Goal: Information Seeking & Learning: Find contact information

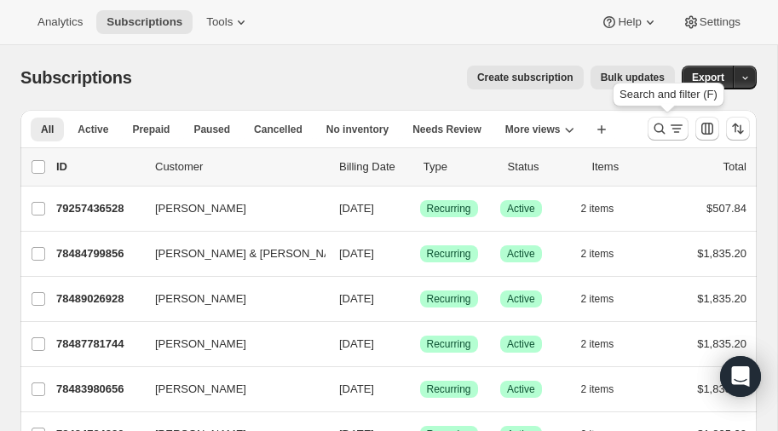
click at [662, 124] on icon "Search and filter results" at bounding box center [659, 128] width 17 height 17
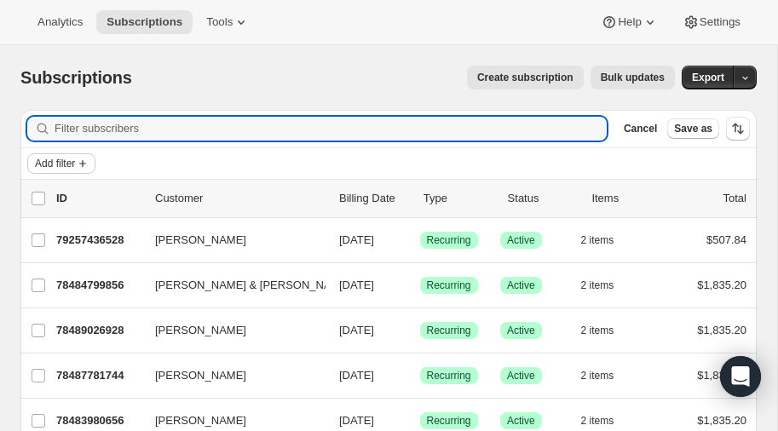
click at [71, 162] on span "Add filter" at bounding box center [55, 164] width 40 height 14
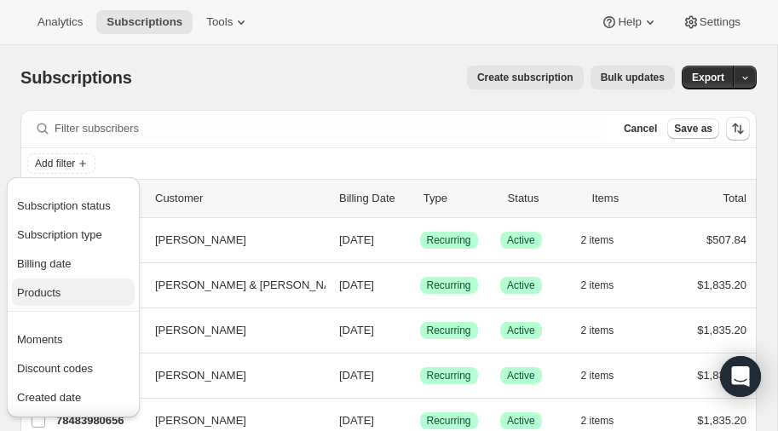
click at [58, 295] on span "Products" at bounding box center [38, 292] width 43 height 13
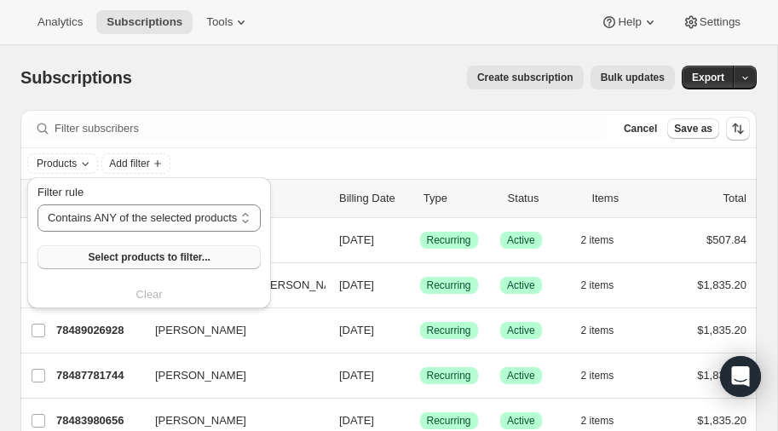
click at [133, 257] on span "Select products to filter..." at bounding box center [149, 257] width 122 height 14
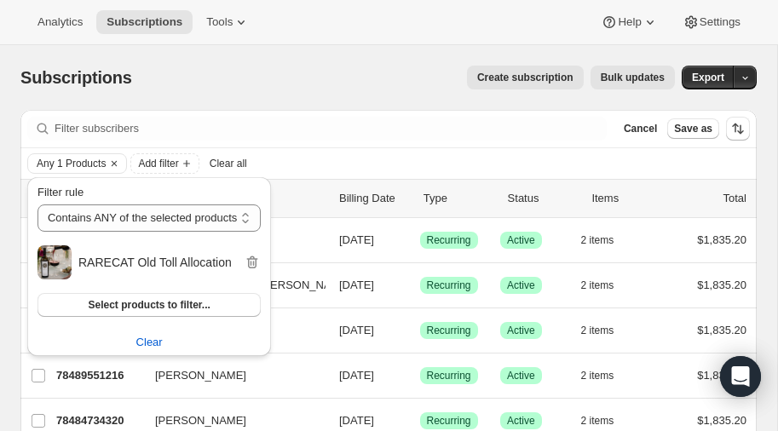
click at [329, 78] on div "Create subscription Bulk updates" at bounding box center [413, 78] width 522 height 24
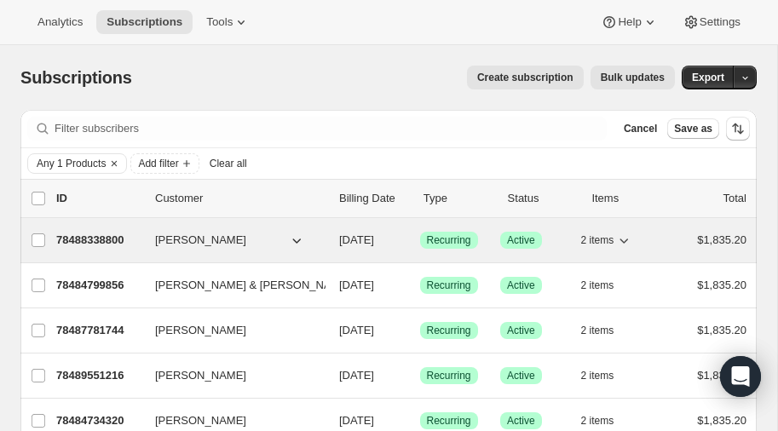
click at [95, 235] on p "78488338800" at bounding box center [98, 240] width 85 height 17
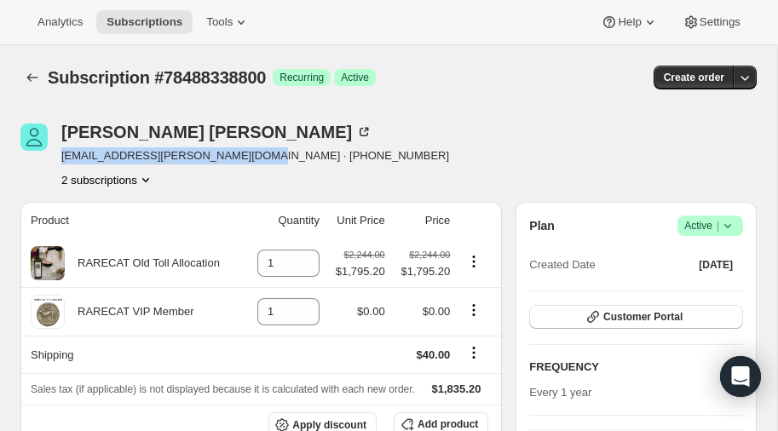
drag, startPoint x: 60, startPoint y: 156, endPoint x: 247, endPoint y: 158, distance: 186.5
click at [247, 158] on span "[EMAIL_ADDRESS][PERSON_NAME][DOMAIN_NAME] · [PHONE_NUMBER]" at bounding box center [255, 155] width 388 height 17
copy span "ray.mckewon@xceptionalmusic.com ·"
click at [32, 75] on icon "Subscriptions" at bounding box center [32, 77] width 17 height 17
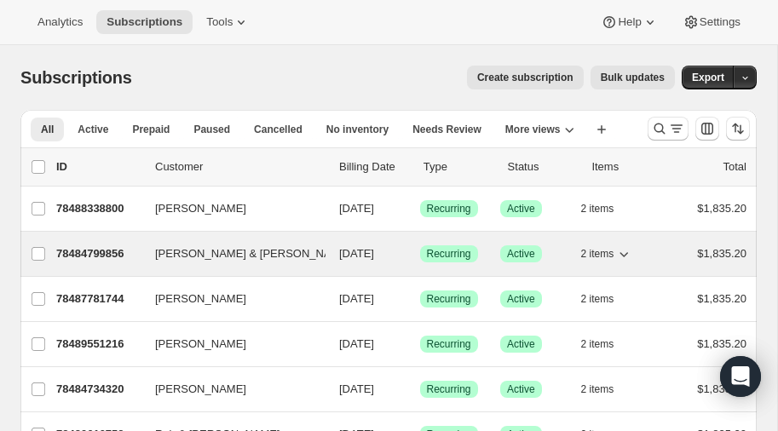
click at [95, 246] on p "78484799856" at bounding box center [98, 253] width 85 height 17
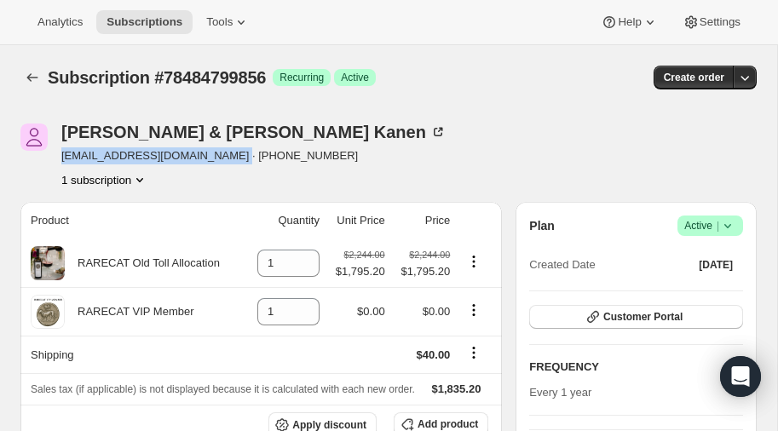
drag, startPoint x: 62, startPoint y: 157, endPoint x: 221, endPoint y: 158, distance: 159.3
click at [221, 158] on span "[EMAIL_ADDRESS][DOMAIN_NAME] · [PHONE_NUMBER]" at bounding box center [253, 155] width 385 height 17
copy span "dkanen@batteryspecialties.com"
click at [30, 74] on icon "Subscriptions" at bounding box center [32, 77] width 11 height 9
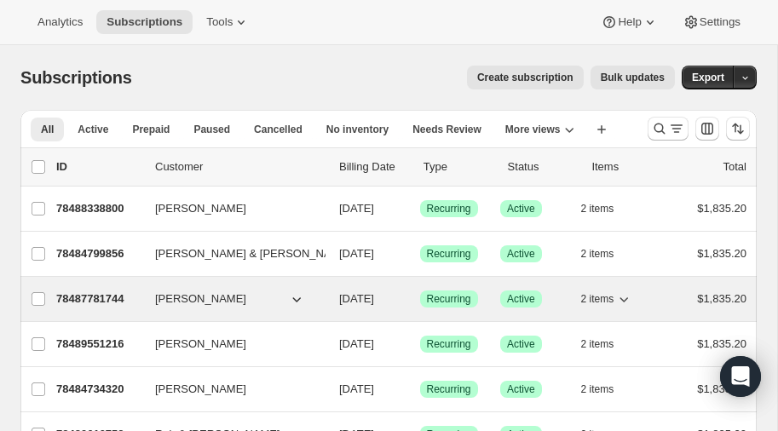
click at [94, 292] on p "78487781744" at bounding box center [98, 298] width 85 height 17
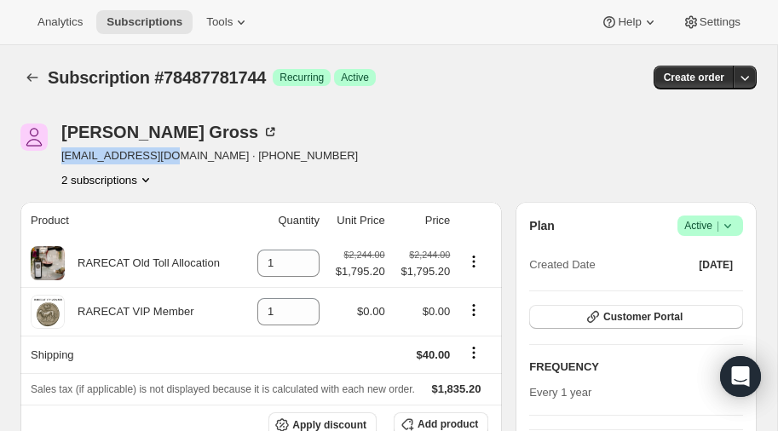
drag, startPoint x: 60, startPoint y: 154, endPoint x: 161, endPoint y: 157, distance: 100.5
click at [161, 157] on div "Adam Gross a144@optonline.net · +15166609800 2 subscriptions" at bounding box center [277, 156] width 515 height 65
copy span "a144@optonline.net"
click at [35, 75] on icon "Subscriptions" at bounding box center [32, 77] width 17 height 17
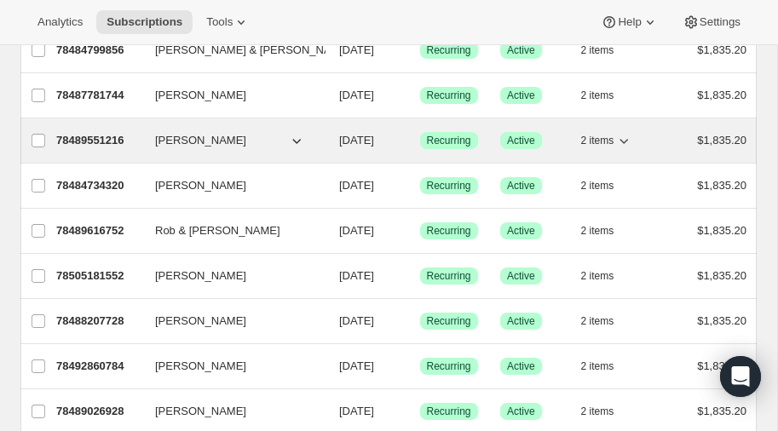
scroll to position [209, 0]
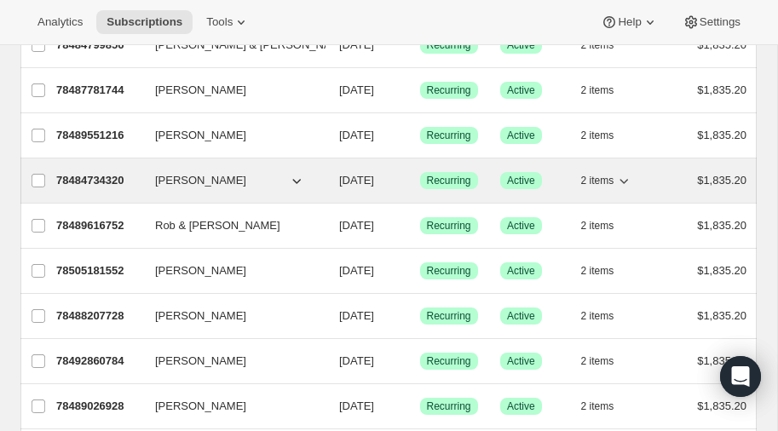
click at [92, 172] on p "78484734320" at bounding box center [98, 180] width 85 height 17
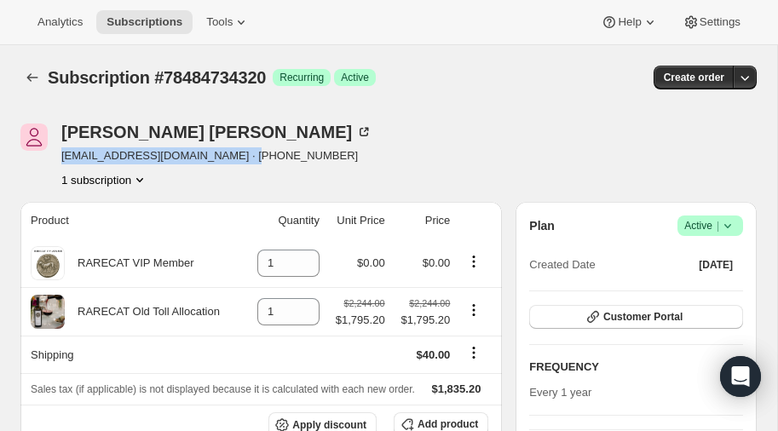
drag, startPoint x: 61, startPoint y: 154, endPoint x: 238, endPoint y: 155, distance: 177.2
click at [238, 155] on span "[EMAIL_ADDRESS][DOMAIN_NAME] · [PHONE_NUMBER]" at bounding box center [216, 155] width 311 height 17
copy span "tbgrealish@hendersonbrothers.com"
click at [32, 75] on icon "Subscriptions" at bounding box center [32, 77] width 17 height 17
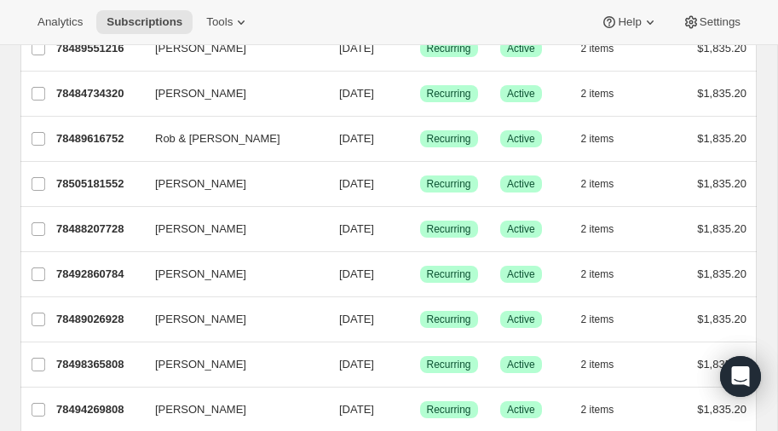
scroll to position [296, 0]
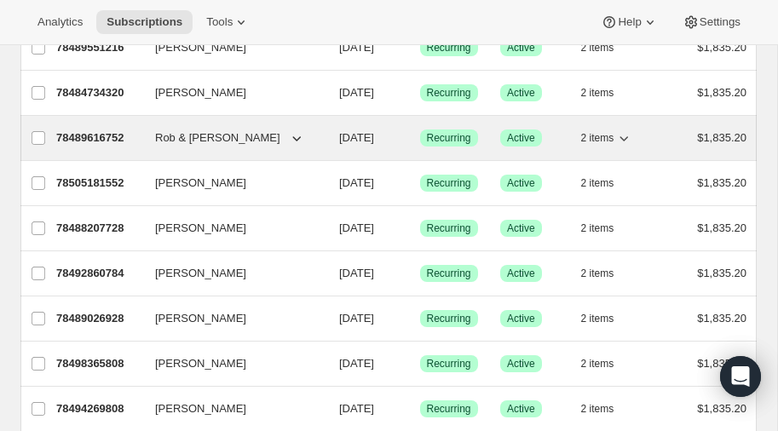
click at [93, 131] on p "78489616752" at bounding box center [98, 137] width 85 height 17
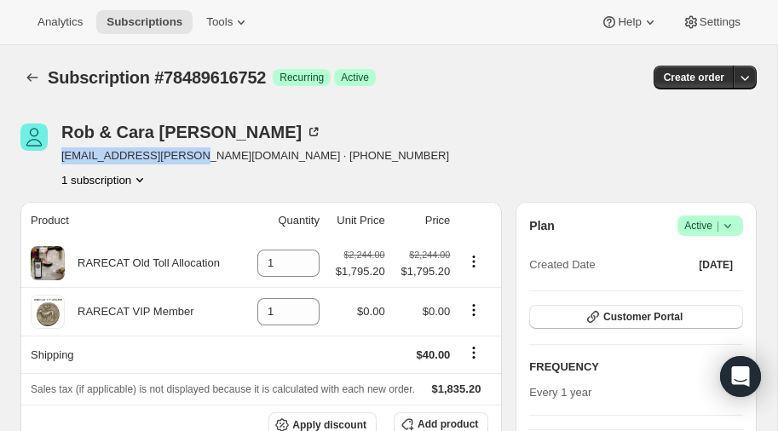
drag, startPoint x: 60, startPoint y: 154, endPoint x: 177, endPoint y: 156, distance: 116.7
click at [177, 156] on div "Rob & Cara Pratt rob.g.pratt@gmail.com · +13123397945 1 subscription" at bounding box center [277, 156] width 515 height 65
copy span "rob.g.pratt@gmail.com"
click at [158, 154] on span "rob.g.pratt@gmail.com · +13123397945" at bounding box center [255, 155] width 388 height 17
click at [33, 77] on icon "Subscriptions" at bounding box center [32, 77] width 17 height 17
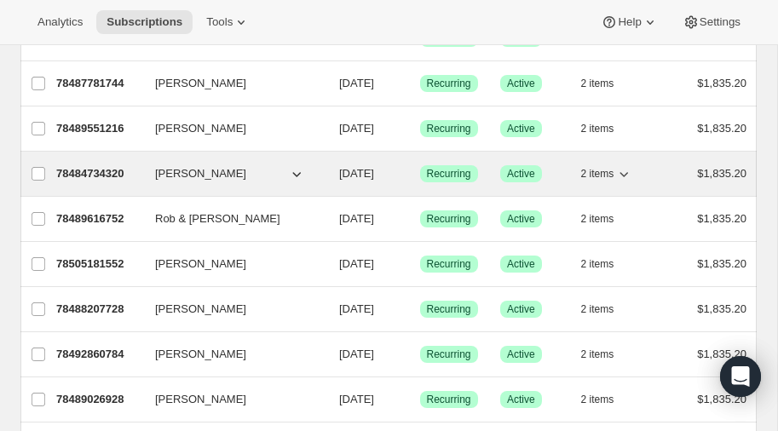
scroll to position [217, 0]
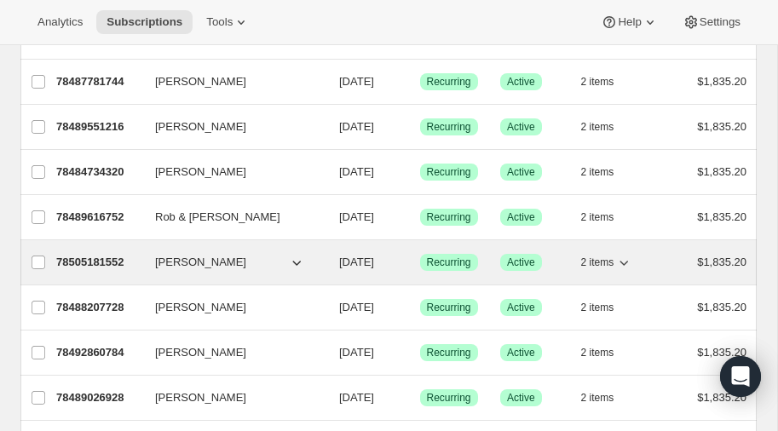
click at [82, 258] on p "78505181552" at bounding box center [98, 262] width 85 height 17
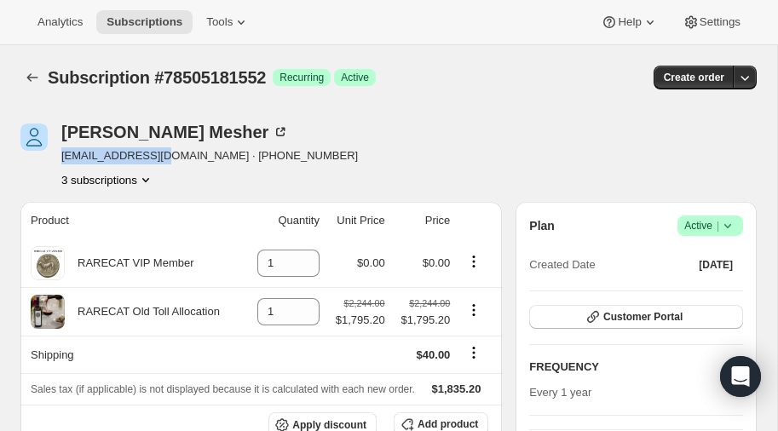
drag, startPoint x: 62, startPoint y: 156, endPoint x: 165, endPoint y: 159, distance: 103.1
click at [165, 159] on span "[EMAIL_ADDRESS][DOMAIN_NAME] · [PHONE_NUMBER]" at bounding box center [209, 155] width 296 height 17
copy span "smesher@gmail.com"
click at [32, 73] on icon "Subscriptions" at bounding box center [32, 77] width 17 height 17
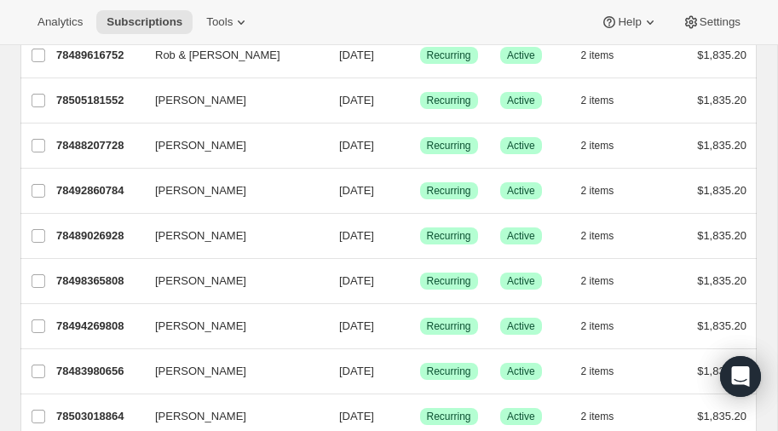
scroll to position [390, 0]
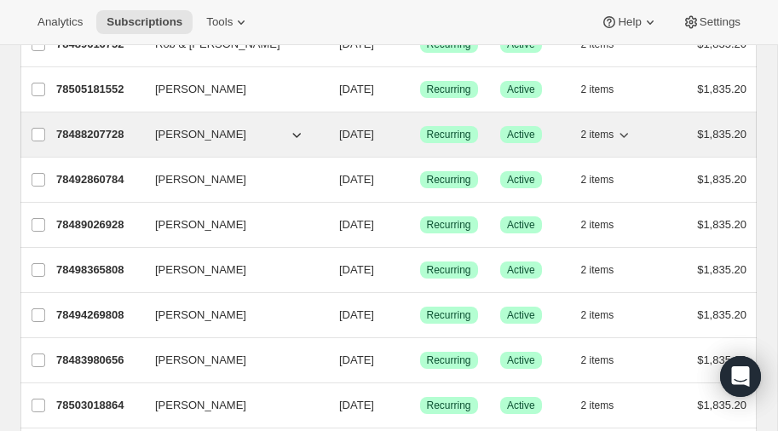
click at [85, 126] on p "78488207728" at bounding box center [98, 134] width 85 height 17
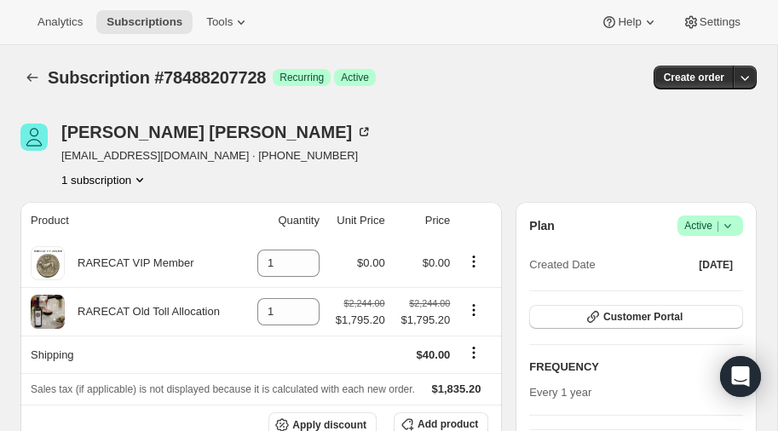
click at [63, 158] on span "[EMAIL_ADDRESS][DOMAIN_NAME] · [PHONE_NUMBER]" at bounding box center [216, 155] width 311 height 17
drag, startPoint x: 61, startPoint y: 157, endPoint x: 165, endPoint y: 158, distance: 103.9
click at [165, 158] on span "[EMAIL_ADDRESS][DOMAIN_NAME] · [PHONE_NUMBER]" at bounding box center [216, 155] width 311 height 17
copy span "mhein@firstrust.com"
click at [29, 72] on icon "Subscriptions" at bounding box center [32, 77] width 17 height 17
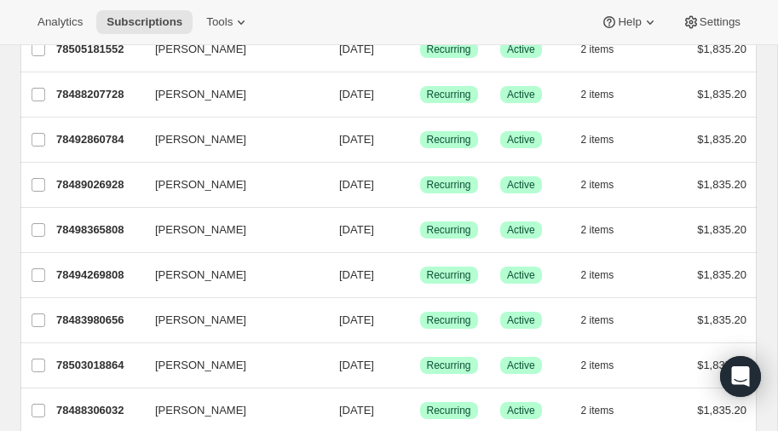
scroll to position [430, 0]
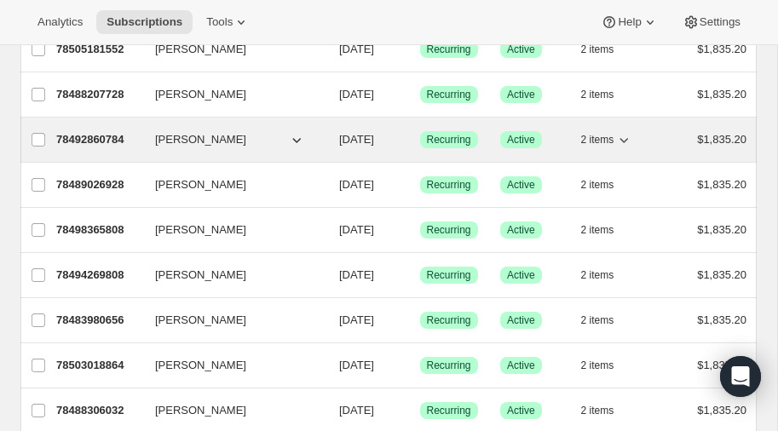
click at [86, 131] on p "78492860784" at bounding box center [98, 139] width 85 height 17
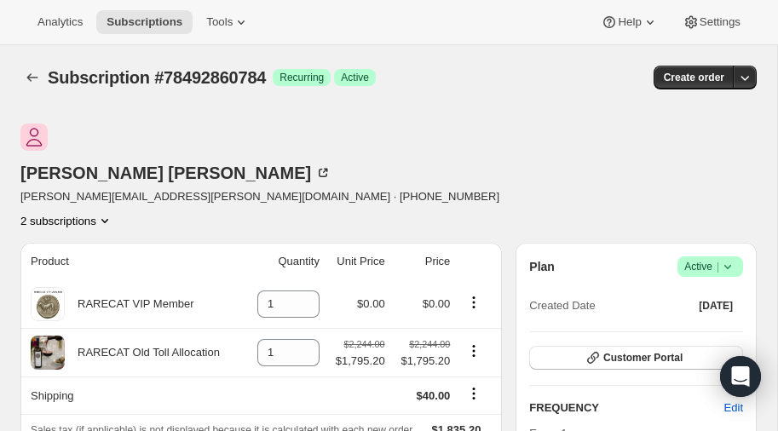
click at [60, 157] on div "Jim Foderaro jim.foderaro@icloud.com · +16309366810 2 subscriptions" at bounding box center [277, 177] width 515 height 106
drag, startPoint x: 60, startPoint y: 157, endPoint x: 189, endPoint y: 158, distance: 128.6
click at [189, 188] on span "jim.foderaro@icloud.com · +16309366810" at bounding box center [259, 196] width 479 height 17
copy span "jim.foderaro@icloud.com"
click at [30, 80] on icon "Subscriptions" at bounding box center [32, 77] width 11 height 9
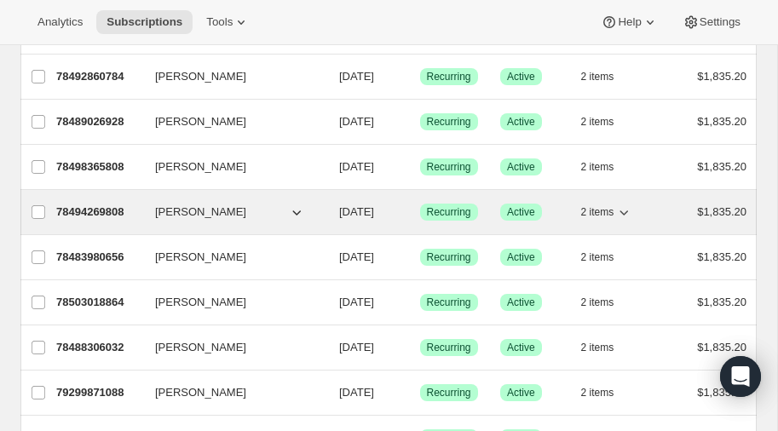
scroll to position [495, 0]
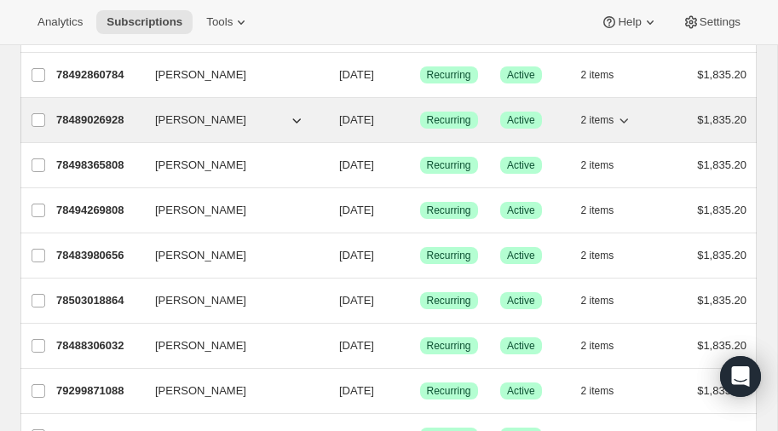
click at [89, 112] on p "78489026928" at bounding box center [98, 120] width 85 height 17
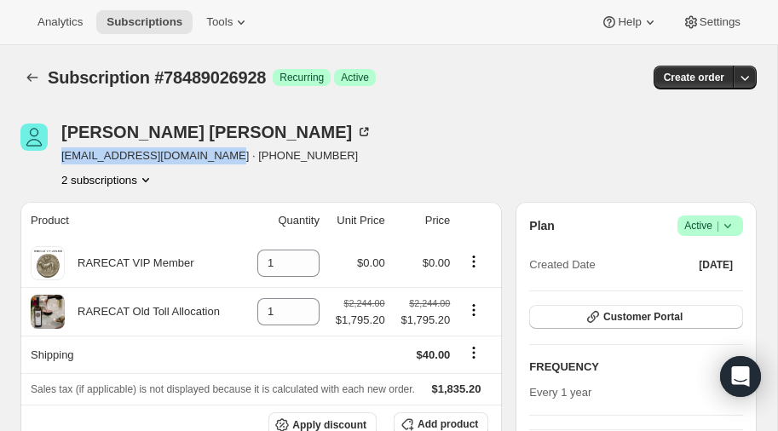
drag, startPoint x: 61, startPoint y: 158, endPoint x: 210, endPoint y: 159, distance: 149.1
click at [210, 159] on span "[EMAIL_ADDRESS][DOMAIN_NAME] · [PHONE_NUMBER]" at bounding box center [216, 155] width 311 height 17
copy span "[EMAIL_ADDRESS][DOMAIN_NAME]"
click at [29, 79] on icon "Subscriptions" at bounding box center [32, 77] width 11 height 9
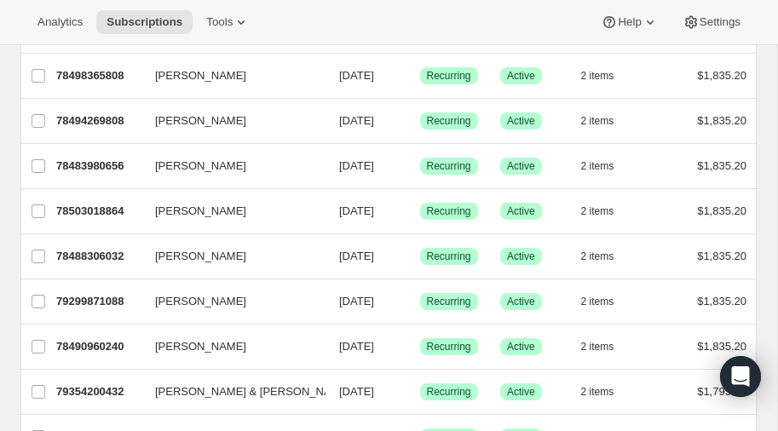
scroll to position [587, 0]
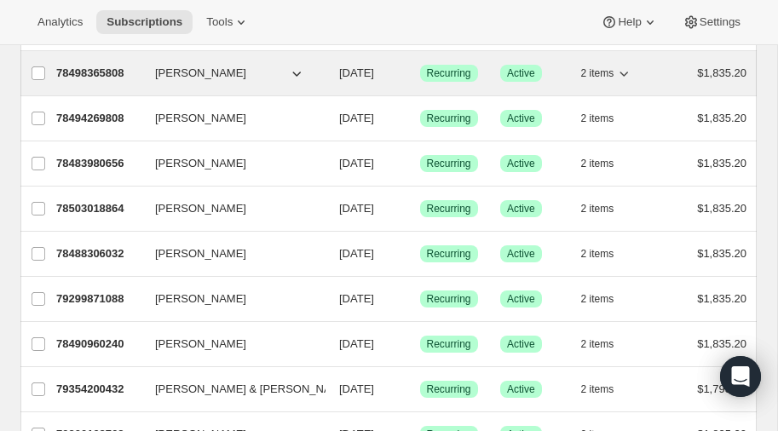
click at [109, 66] on p "78498365808" at bounding box center [98, 73] width 85 height 17
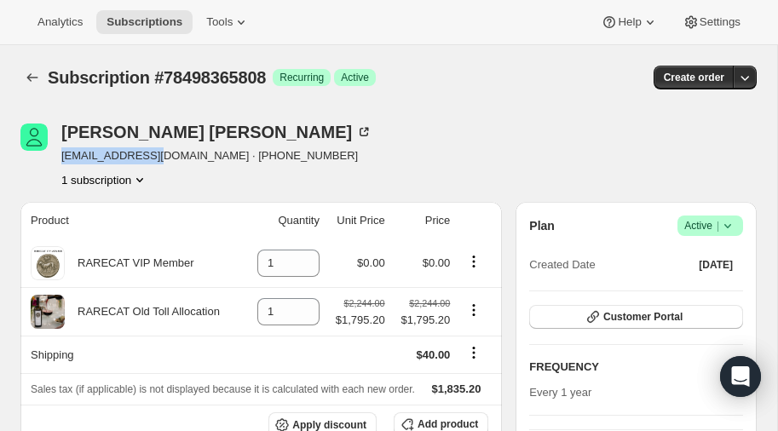
drag, startPoint x: 61, startPoint y: 155, endPoint x: 159, endPoint y: 158, distance: 98.0
click at [159, 158] on span "[EMAIL_ADDRESS][DOMAIN_NAME] · [PHONE_NUMBER]" at bounding box center [216, 155] width 311 height 17
copy span "blamfrom@aol.com"
click at [32, 76] on icon "Subscriptions" at bounding box center [32, 77] width 17 height 17
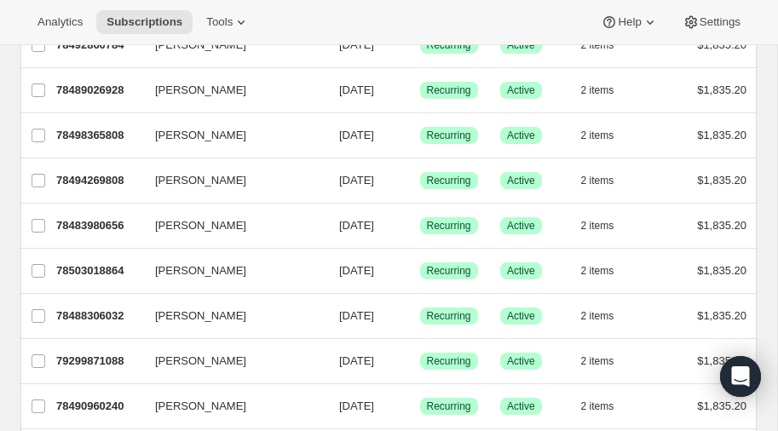
scroll to position [524, 0]
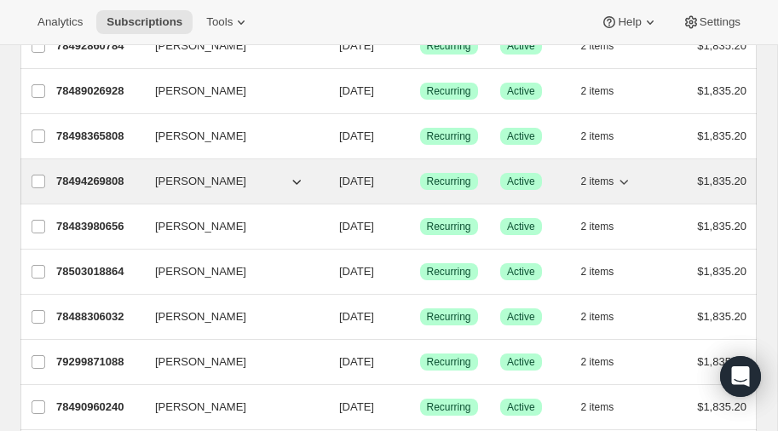
click at [97, 173] on p "78494269808" at bounding box center [98, 181] width 85 height 17
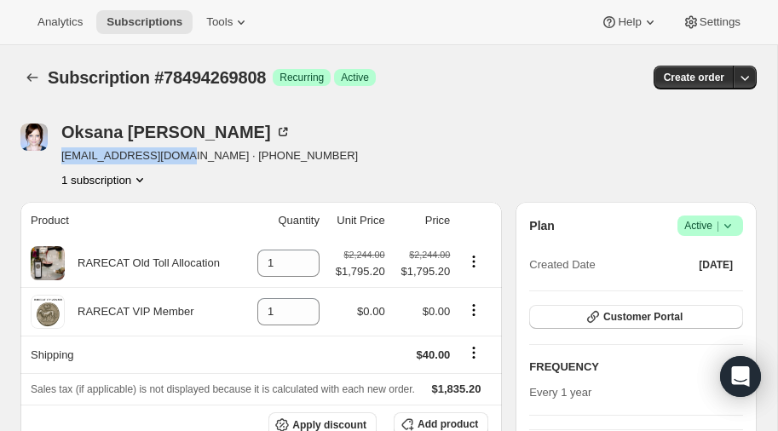
drag, startPoint x: 61, startPoint y: 158, endPoint x: 188, endPoint y: 157, distance: 126.9
click at [188, 157] on span "o_mhoffman@yahoo.com · +17073306511" at bounding box center [209, 155] width 296 height 17
click at [30, 72] on icon "Subscriptions" at bounding box center [32, 77] width 17 height 17
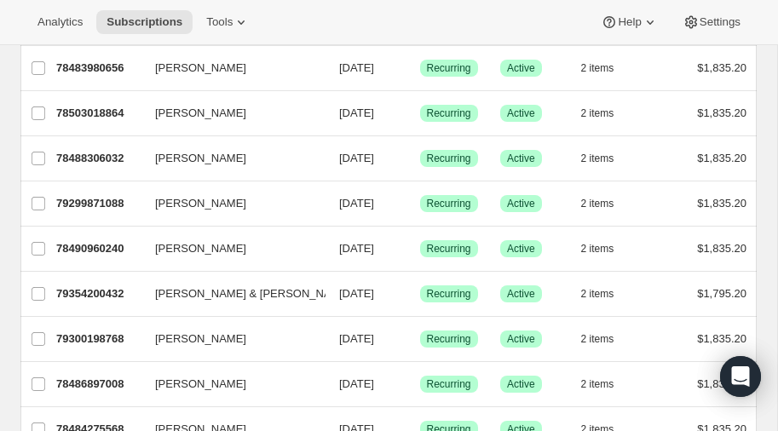
scroll to position [682, 0]
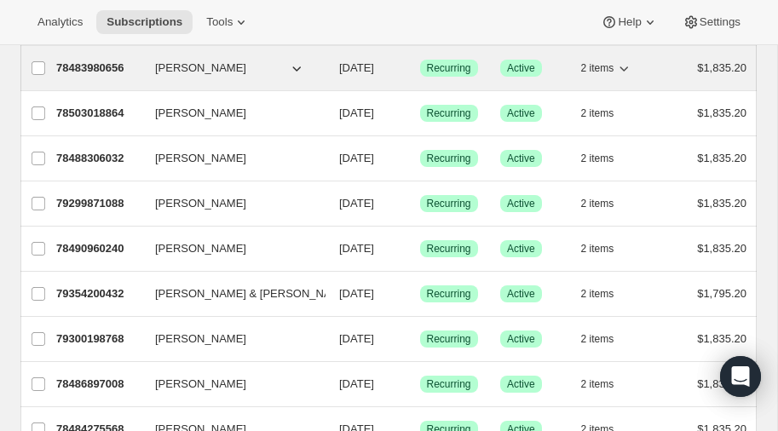
click at [89, 60] on p "78483980656" at bounding box center [98, 68] width 85 height 17
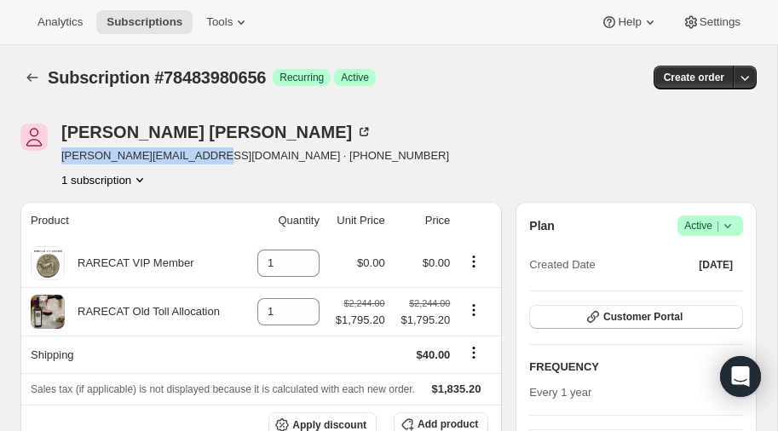
drag, startPoint x: 61, startPoint y: 156, endPoint x: 214, endPoint y: 155, distance: 152.5
click at [214, 155] on span "tom@dynamicautoimages.com · +17149814835" at bounding box center [255, 155] width 388 height 17
click at [29, 76] on icon "Subscriptions" at bounding box center [32, 77] width 11 height 9
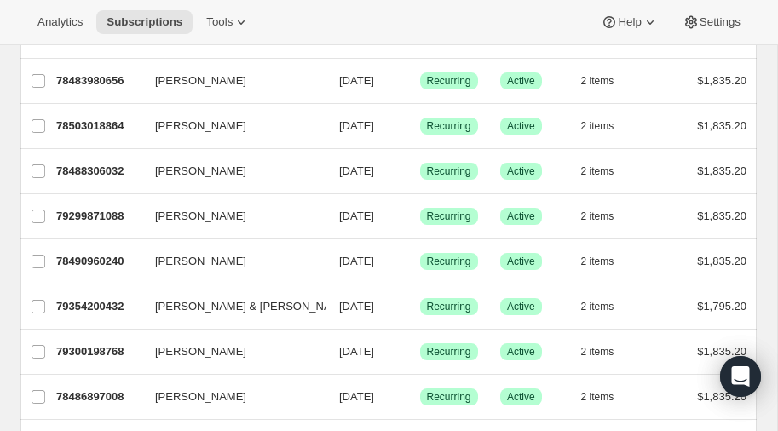
scroll to position [670, 0]
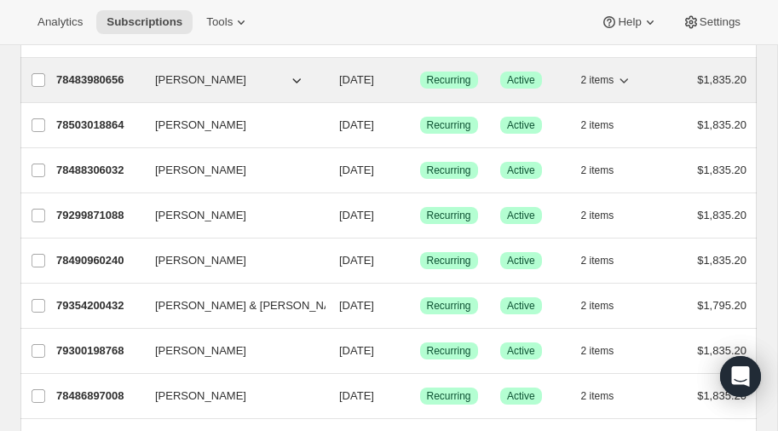
click at [106, 72] on p "78483980656" at bounding box center [98, 80] width 85 height 17
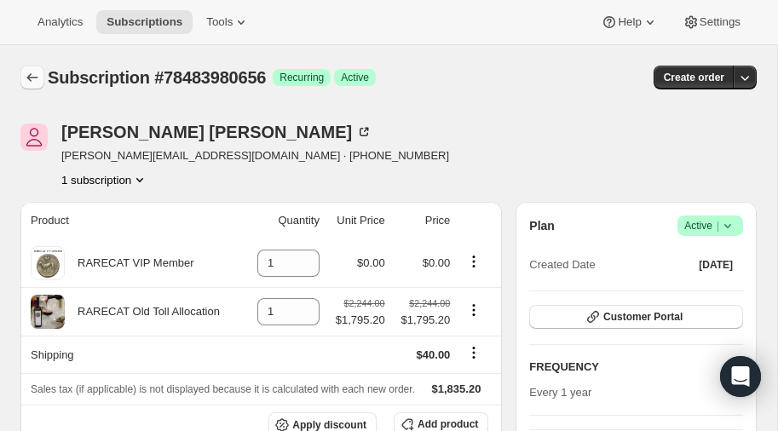
click at [32, 72] on icon "Subscriptions" at bounding box center [32, 77] width 17 height 17
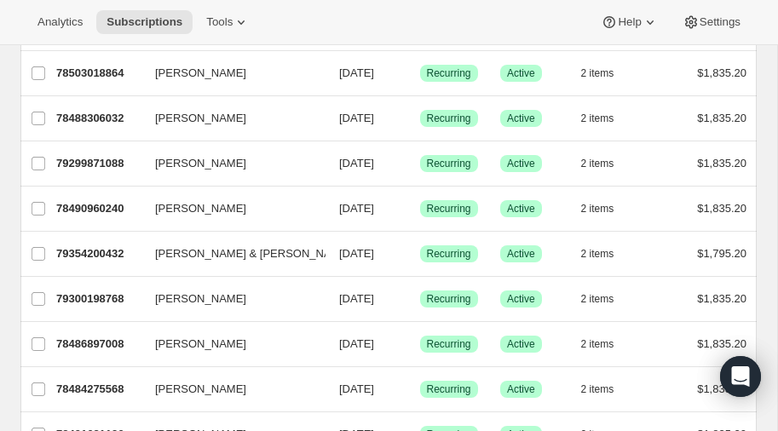
scroll to position [727, 0]
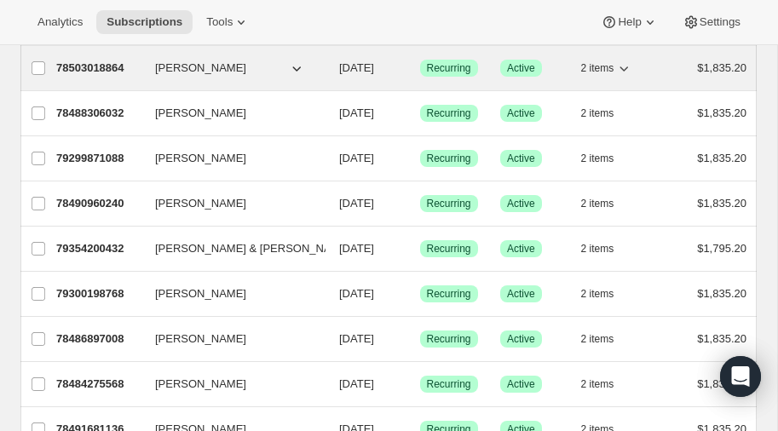
click at [101, 60] on p "78503018864" at bounding box center [98, 68] width 85 height 17
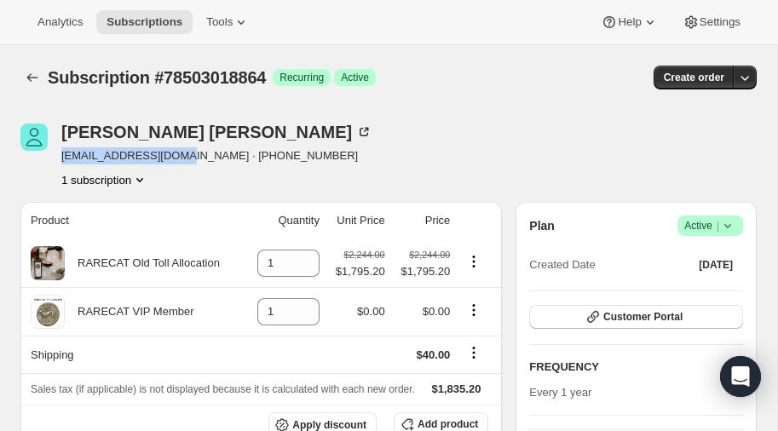
drag, startPoint x: 60, startPoint y: 155, endPoint x: 179, endPoint y: 158, distance: 118.4
click at [179, 158] on span "chrisp0401@gmail.com · +17134475100" at bounding box center [216, 155] width 311 height 17
click at [30, 72] on icon "Subscriptions" at bounding box center [32, 77] width 17 height 17
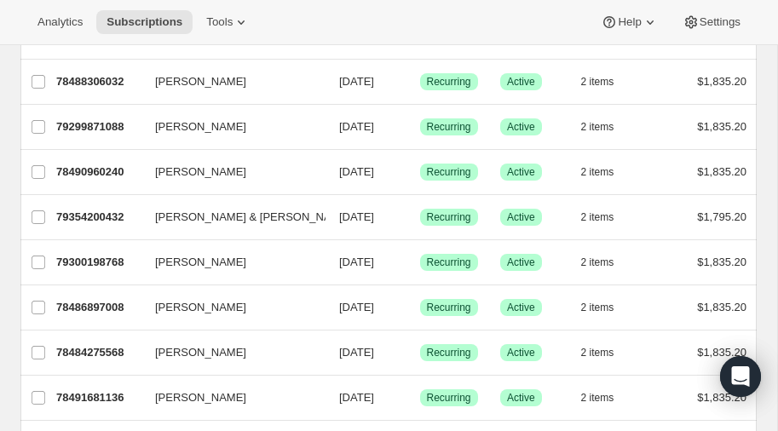
scroll to position [760, 0]
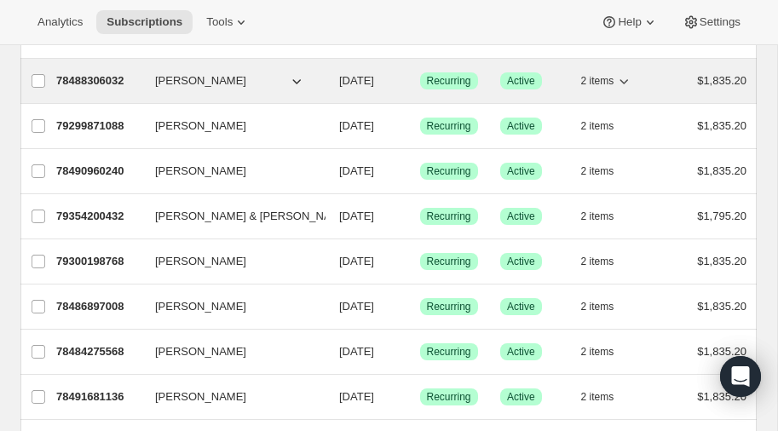
click at [86, 74] on p "78488306032" at bounding box center [98, 80] width 85 height 17
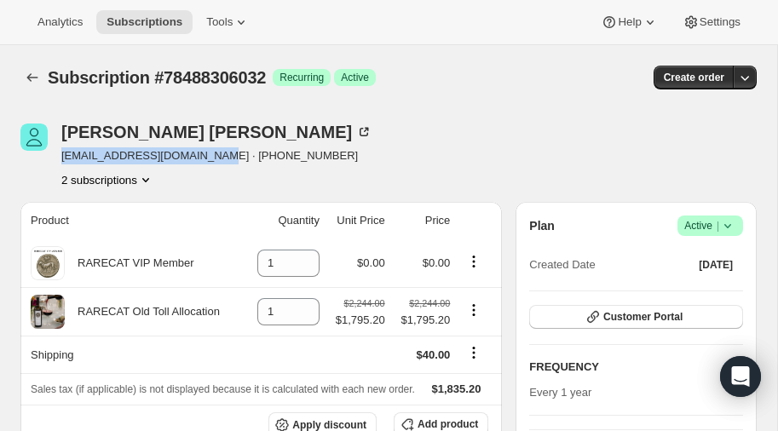
drag, startPoint x: 63, startPoint y: 156, endPoint x: 206, endPoint y: 154, distance: 143.1
click at [206, 154] on span "mmorris@alfredwilliams.com · +18036083671" at bounding box center [216, 155] width 311 height 17
click at [149, 177] on icon "Product actions" at bounding box center [145, 179] width 17 height 17
click at [148, 178] on icon "Product actions" at bounding box center [145, 179] width 17 height 17
click at [358, 124] on div "Montgomery Morris mmorris@alfredwilliams.com · +18036083671 2 subscriptions" at bounding box center [277, 156] width 515 height 65
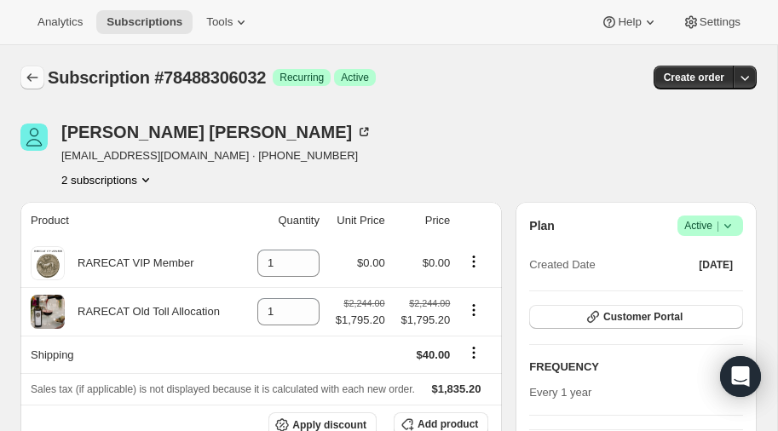
click at [25, 71] on icon "Subscriptions" at bounding box center [32, 77] width 17 height 17
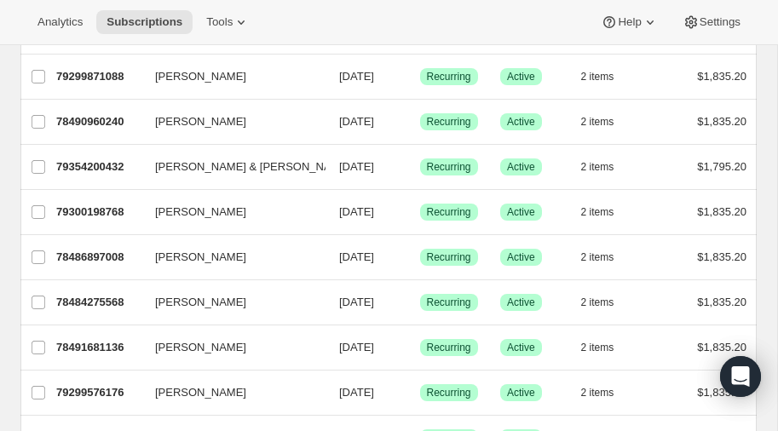
scroll to position [812, 0]
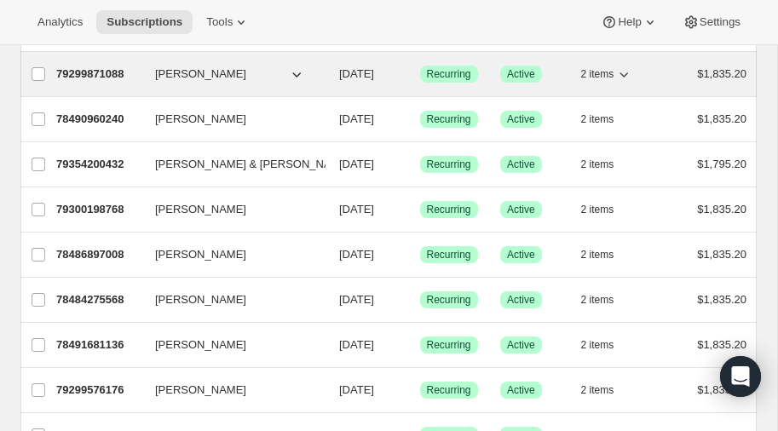
click at [106, 66] on p "79299871088" at bounding box center [98, 74] width 85 height 17
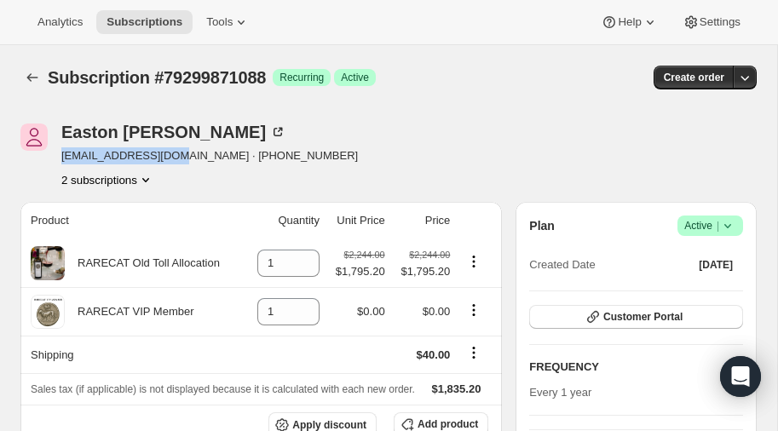
drag, startPoint x: 62, startPoint y: 159, endPoint x: 179, endPoint y: 155, distance: 116.8
click at [179, 155] on span "[EMAIL_ADDRESS][DOMAIN_NAME] · [PHONE_NUMBER]" at bounding box center [209, 155] width 296 height 17
click at [35, 72] on icon "Subscriptions" at bounding box center [32, 77] width 17 height 17
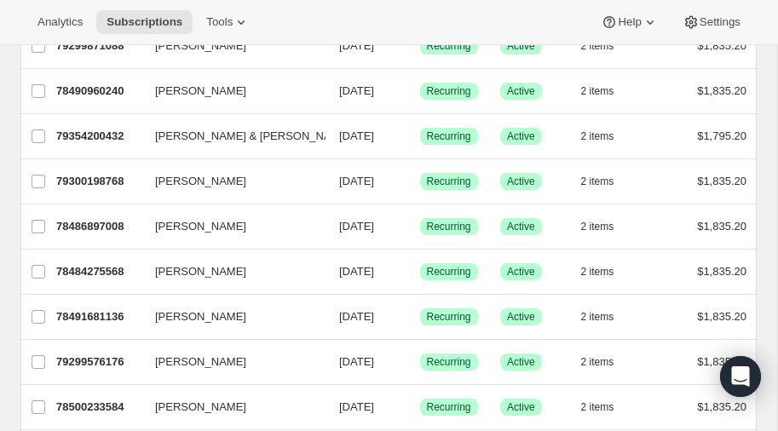
scroll to position [843, 0]
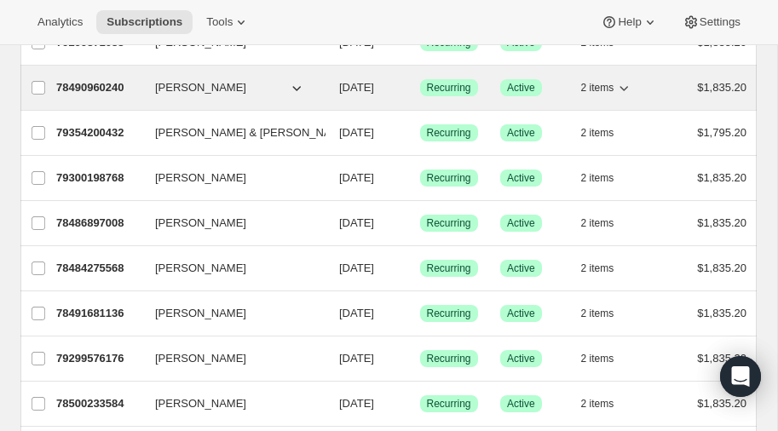
click at [107, 79] on p "78490960240" at bounding box center [98, 87] width 85 height 17
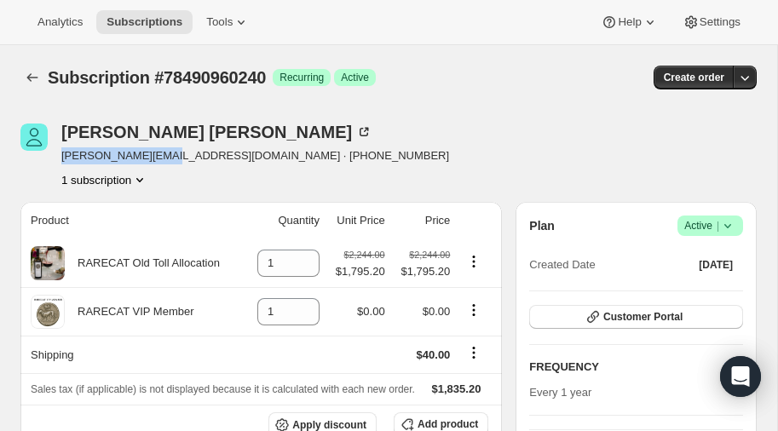
drag, startPoint x: 60, startPoint y: 154, endPoint x: 172, endPoint y: 154, distance: 112.4
click at [172, 154] on div "Michael Crouch mike@midnatgas.com · +18126172000 1 subscription" at bounding box center [277, 156] width 515 height 65
click at [28, 72] on icon "Subscriptions" at bounding box center [32, 77] width 17 height 17
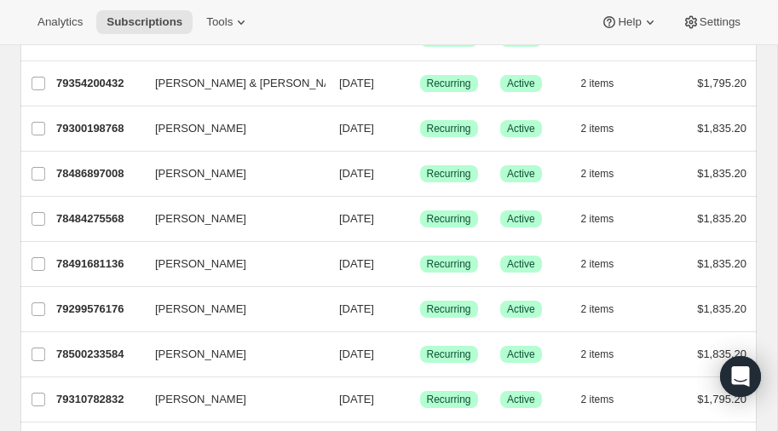
scroll to position [894, 0]
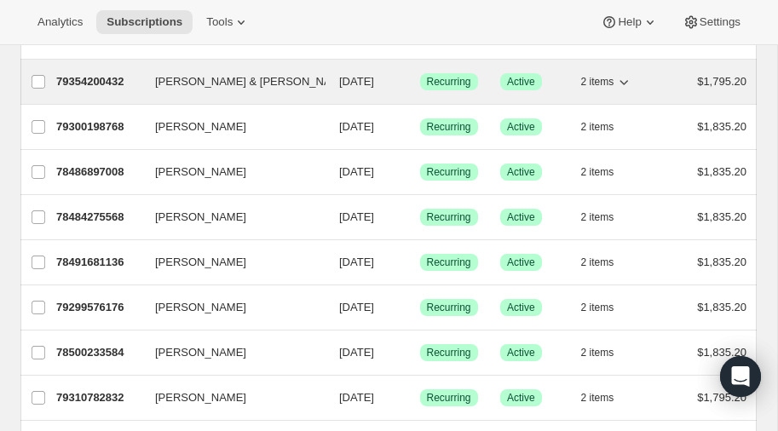
click at [81, 73] on p "79354200432" at bounding box center [98, 81] width 85 height 17
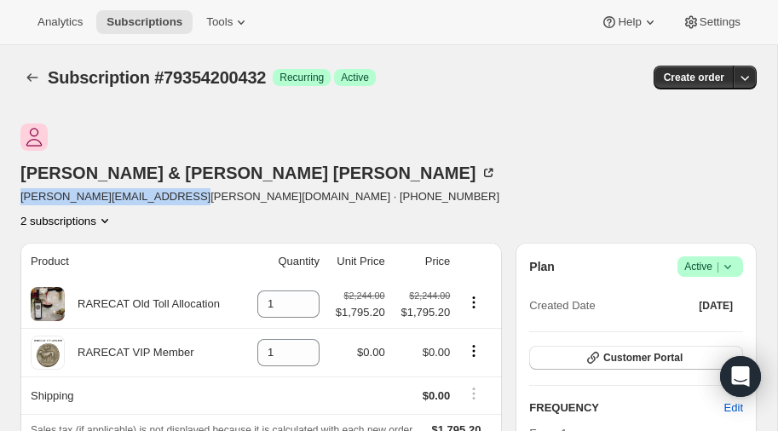
drag, startPoint x: 60, startPoint y: 157, endPoint x: 228, endPoint y: 156, distance: 167.8
click at [228, 188] on span "james.wilcox@raymondwest.com · +15627625821" at bounding box center [259, 196] width 479 height 17
click at [204, 188] on span "james.wilcox@raymondwest.com · +15627625821" at bounding box center [259, 196] width 479 height 17
drag, startPoint x: 60, startPoint y: 154, endPoint x: 229, endPoint y: 153, distance: 168.6
click at [229, 153] on div "James & Kim Wilcox james.wilcox@raymondwest.com · +15627625821 2 subscriptions" at bounding box center [277, 177] width 515 height 106
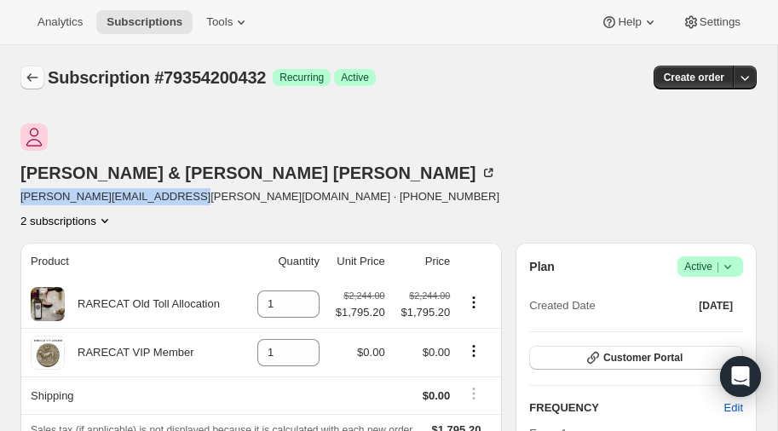
click at [36, 67] on button "Subscriptions" at bounding box center [32, 78] width 24 height 24
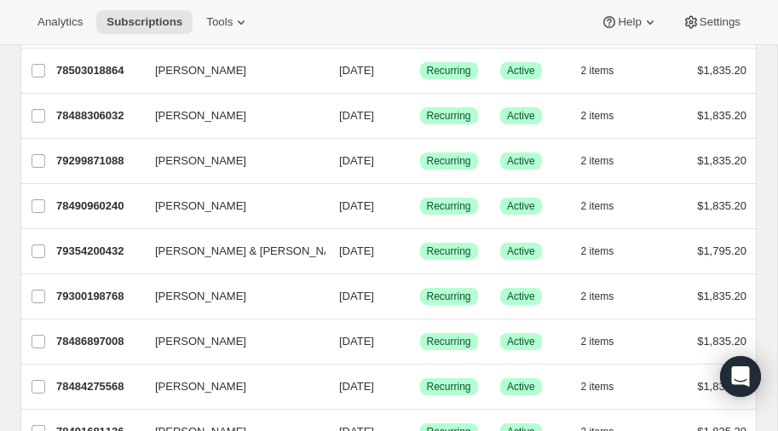
scroll to position [732, 0]
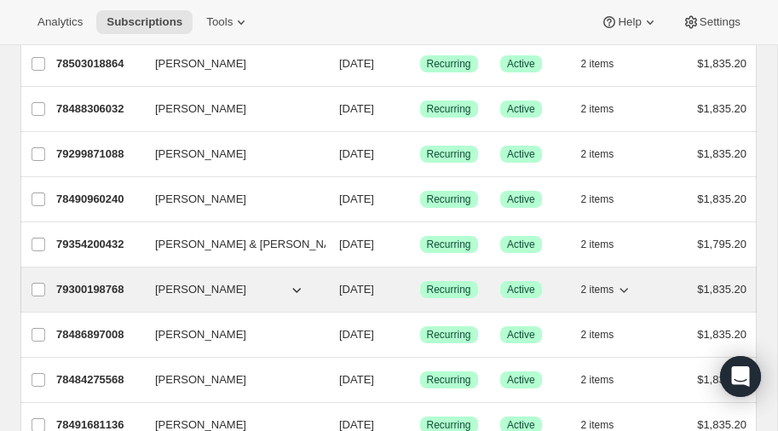
click at [86, 281] on p "79300198768" at bounding box center [98, 289] width 85 height 17
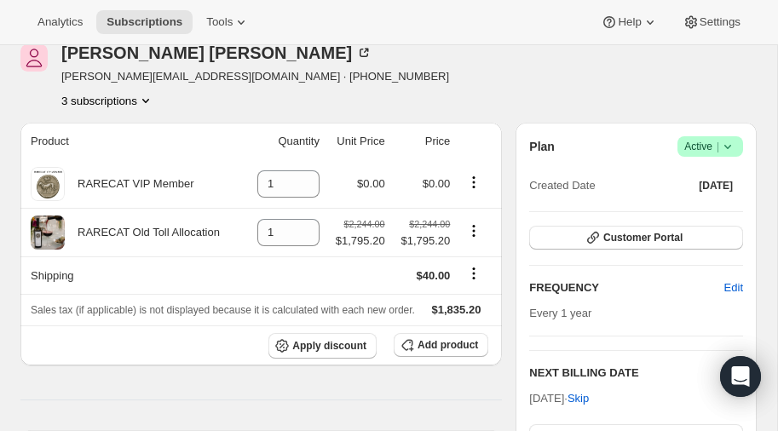
scroll to position [72, 0]
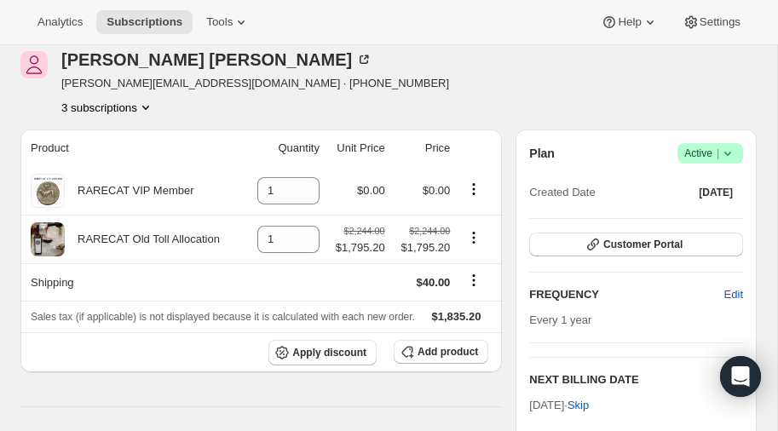
click at [730, 151] on icon at bounding box center [727, 153] width 17 height 17
click at [704, 184] on span "Pause subscription" at bounding box center [708, 186] width 94 height 13
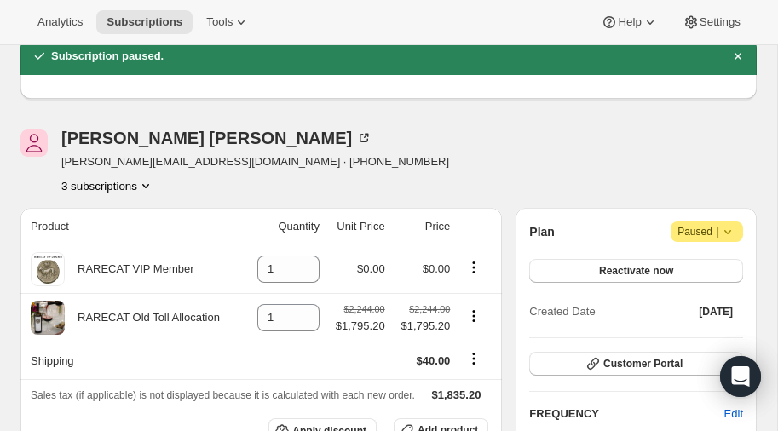
scroll to position [0, 0]
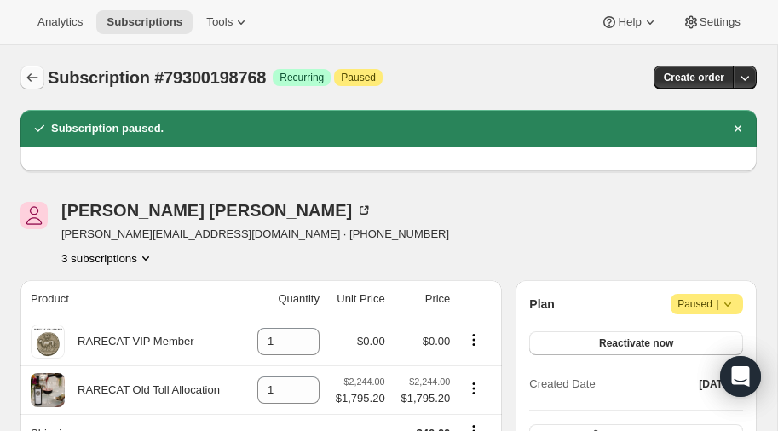
click at [32, 71] on icon "Subscriptions" at bounding box center [32, 77] width 17 height 17
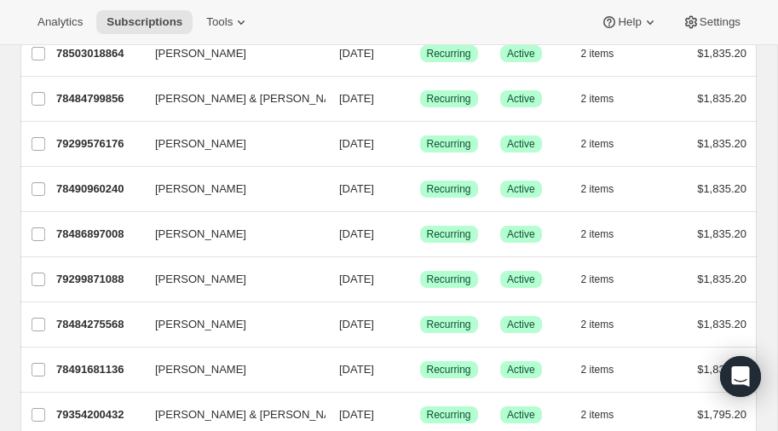
scroll to position [742, 0]
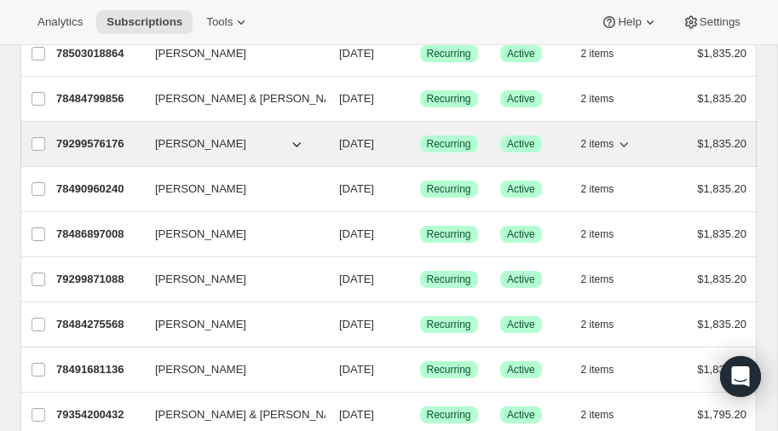
click at [77, 137] on p "79299576176" at bounding box center [98, 143] width 85 height 17
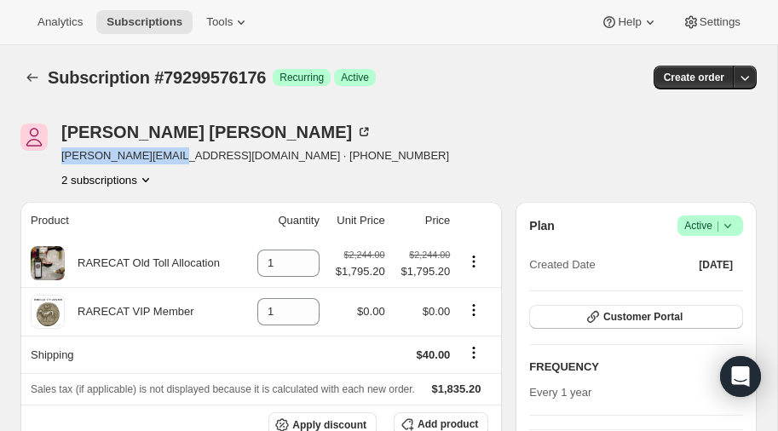
drag, startPoint x: 60, startPoint y: 155, endPoint x: 164, endPoint y: 158, distance: 104.0
click at [164, 158] on span "[PERSON_NAME][EMAIL_ADDRESS][DOMAIN_NAME] · [PHONE_NUMBER]" at bounding box center [255, 155] width 388 height 17
click at [34, 77] on icon "Subscriptions" at bounding box center [32, 77] width 17 height 17
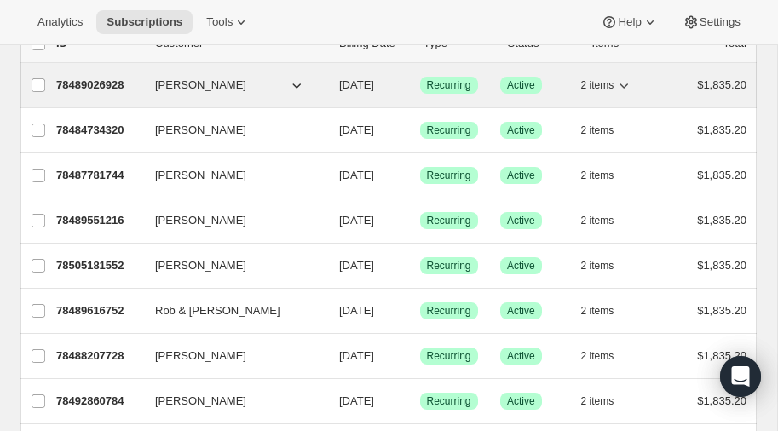
scroll to position [112, 0]
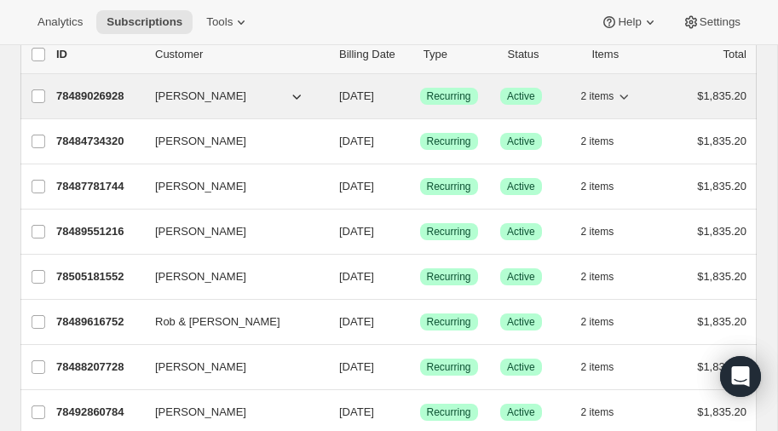
click at [99, 93] on p "78489026928" at bounding box center [98, 96] width 85 height 17
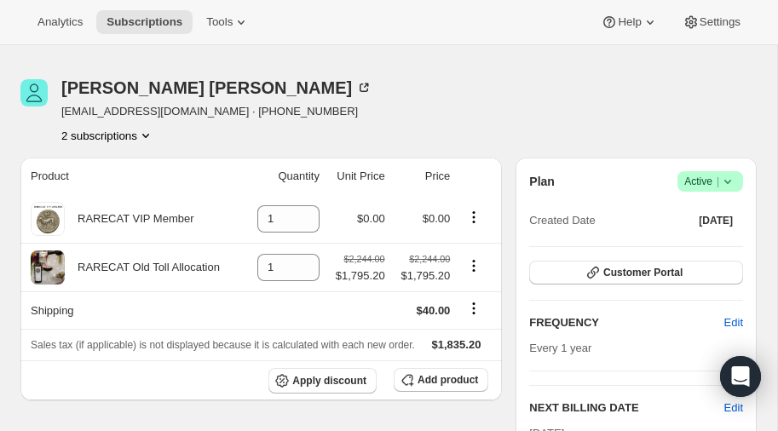
scroll to position [43, 0]
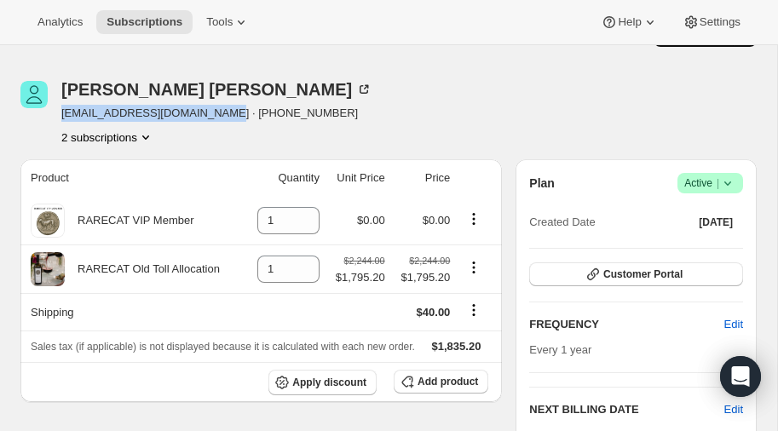
drag, startPoint x: 61, startPoint y: 113, endPoint x: 209, endPoint y: 116, distance: 147.4
click at [209, 116] on span "[EMAIL_ADDRESS][DOMAIN_NAME] · [PHONE_NUMBER]" at bounding box center [216, 113] width 311 height 17
click at [353, 113] on div "Michael Myers sidearmslinger@comcast.net · +13038878737 2 subscriptions" at bounding box center [277, 113] width 515 height 65
drag, startPoint x: 63, startPoint y: 112, endPoint x: 209, endPoint y: 115, distance: 145.7
click at [209, 115] on span "[EMAIL_ADDRESS][DOMAIN_NAME] · [PHONE_NUMBER]" at bounding box center [216, 113] width 311 height 17
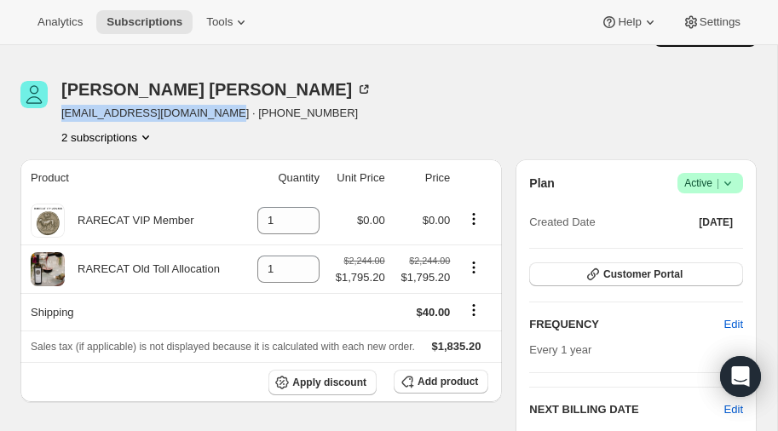
scroll to position [0, 0]
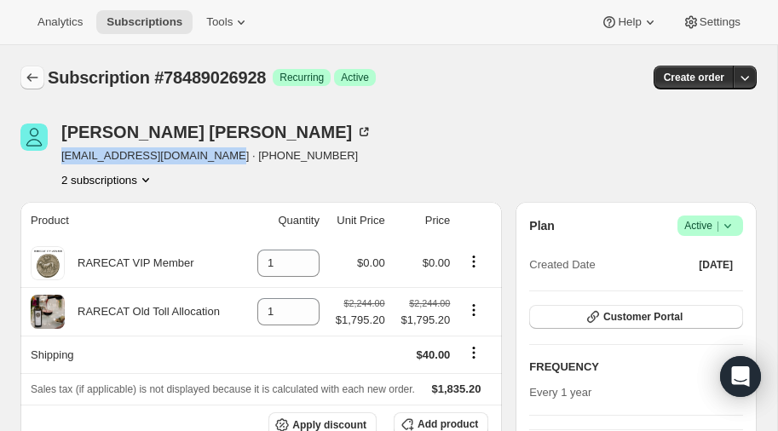
click at [31, 71] on icon "Subscriptions" at bounding box center [32, 77] width 17 height 17
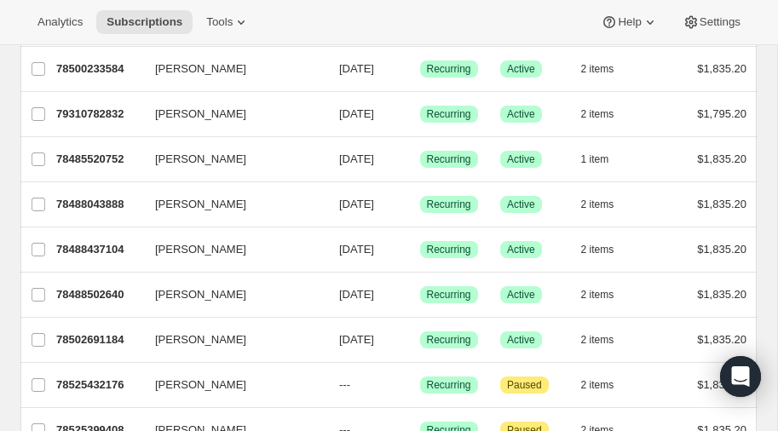
scroll to position [1134, 0]
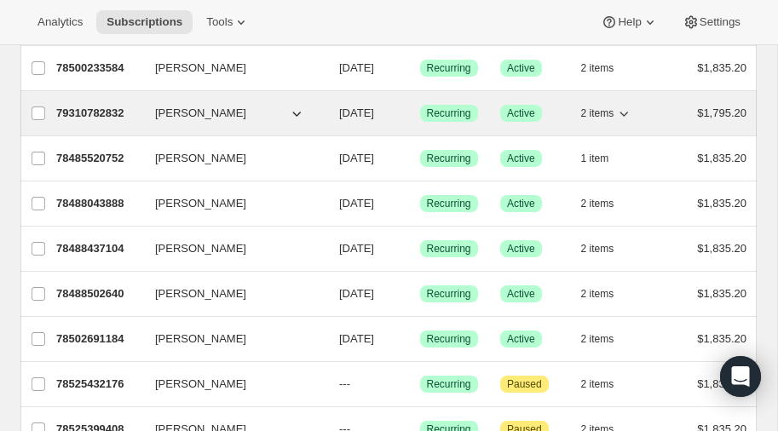
click at [79, 105] on p "79310782832" at bounding box center [98, 113] width 85 height 17
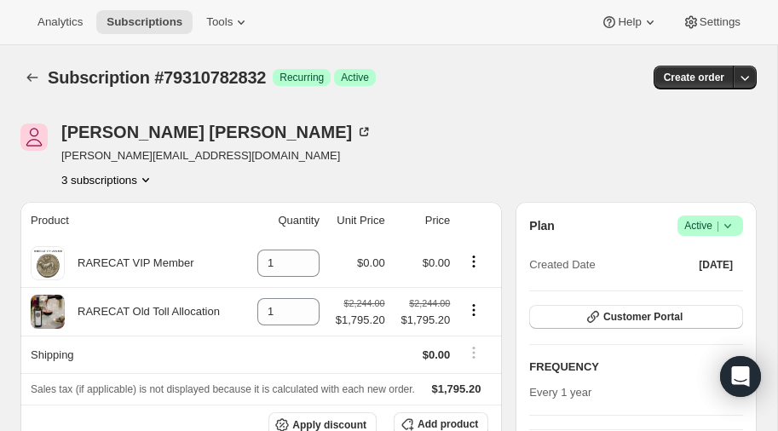
click at [60, 154] on div "Jacob Trapani jacob@bldllc.net 3 subscriptions" at bounding box center [277, 156] width 515 height 65
click at [60, 156] on div "Jacob Trapani jacob@bldllc.net 3 subscriptions" at bounding box center [277, 156] width 515 height 65
drag, startPoint x: 61, startPoint y: 155, endPoint x: 147, endPoint y: 155, distance: 85.2
click at [147, 155] on span "[PERSON_NAME][EMAIL_ADDRESS][DOMAIN_NAME]" at bounding box center [216, 155] width 311 height 17
click at [30, 72] on icon "Subscriptions" at bounding box center [32, 77] width 17 height 17
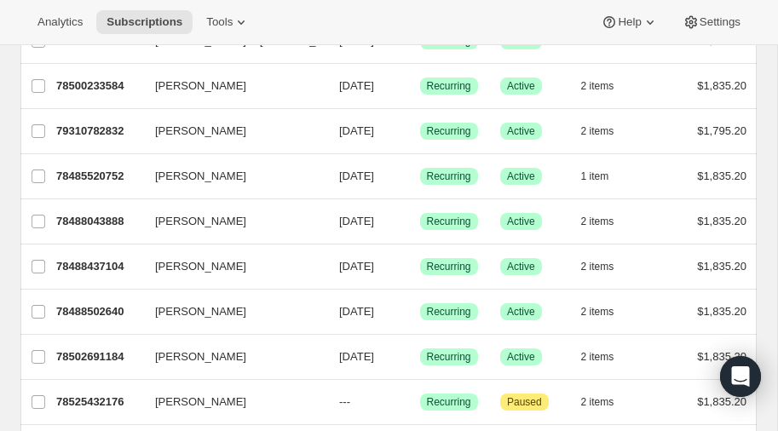
scroll to position [1106, 0]
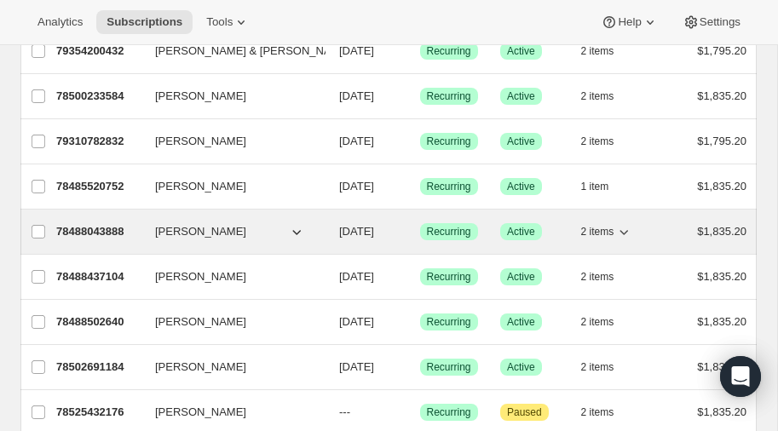
click at [94, 223] on p "78488043888" at bounding box center [98, 231] width 85 height 17
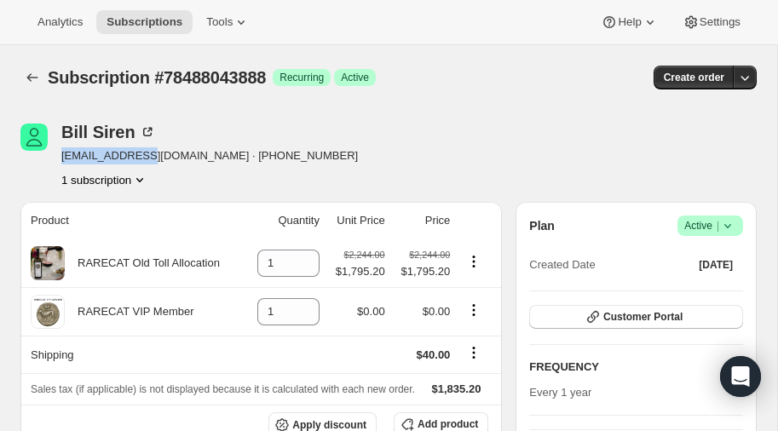
drag, startPoint x: 61, startPoint y: 154, endPoint x: 144, endPoint y: 157, distance: 82.7
click at [144, 157] on span "bsiren@me.com · +16153643030" at bounding box center [209, 155] width 296 height 17
click at [32, 72] on icon "Subscriptions" at bounding box center [32, 77] width 17 height 17
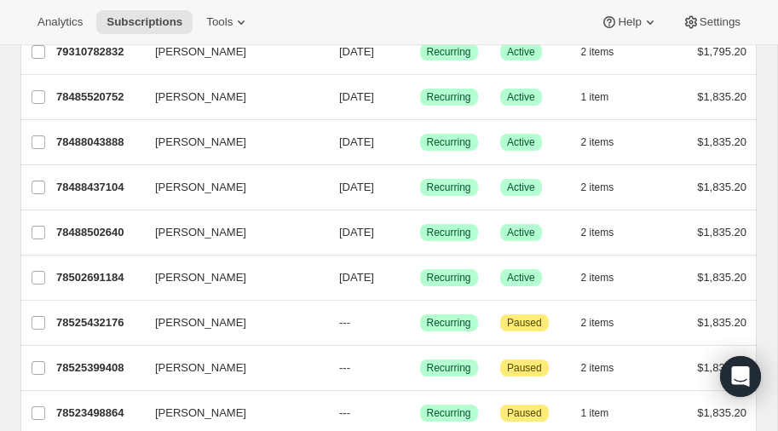
scroll to position [1198, 0]
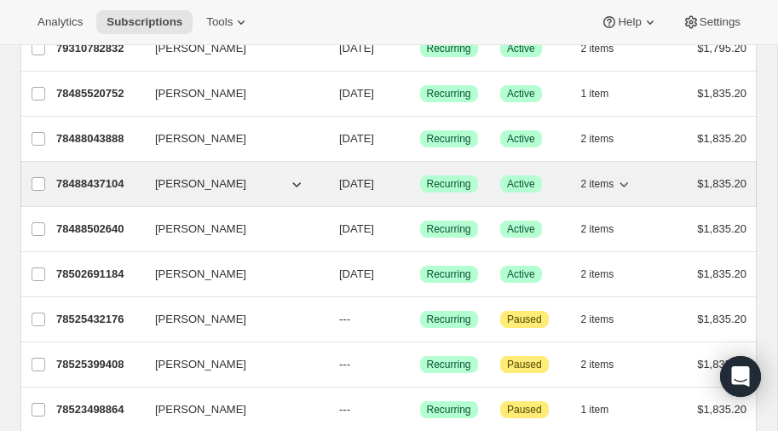
click at [74, 175] on p "78488437104" at bounding box center [98, 183] width 85 height 17
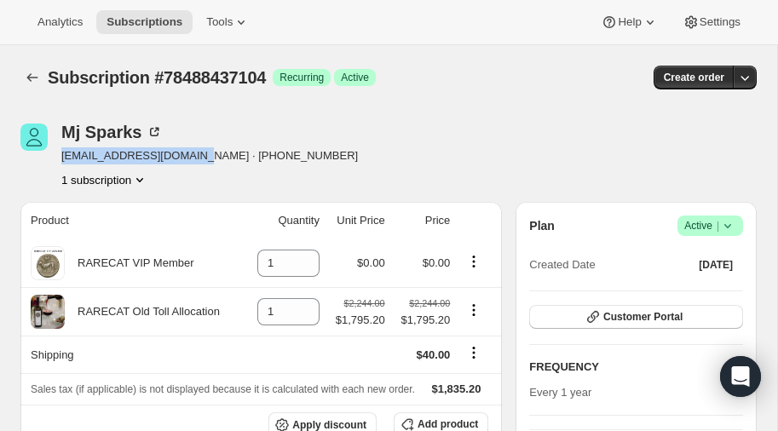
drag, startPoint x: 63, startPoint y: 156, endPoint x: 180, endPoint y: 157, distance: 116.7
click at [180, 157] on span "mj@infinityroofing.com · +14147041497" at bounding box center [209, 155] width 296 height 17
click at [30, 76] on icon "Subscriptions" at bounding box center [32, 77] width 17 height 17
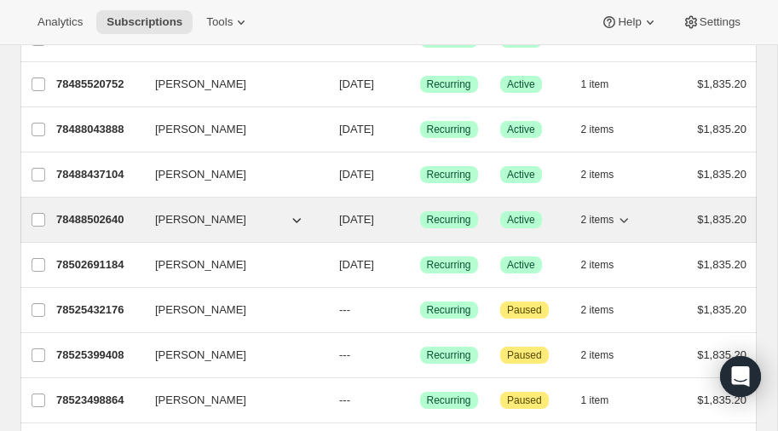
scroll to position [1197, 0]
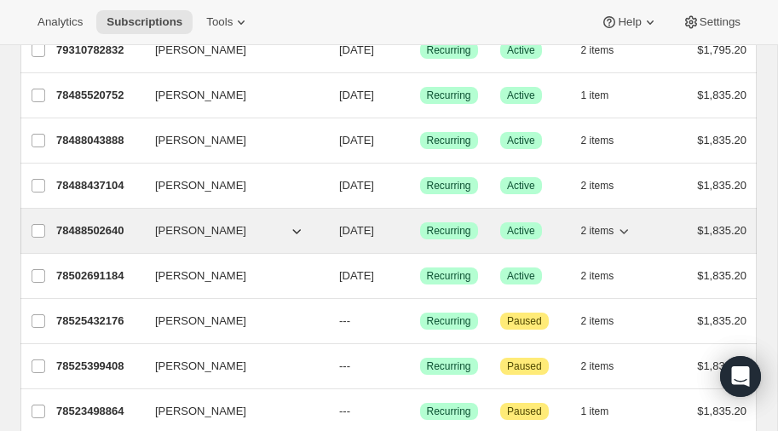
click at [94, 222] on p "78488502640" at bounding box center [98, 230] width 85 height 17
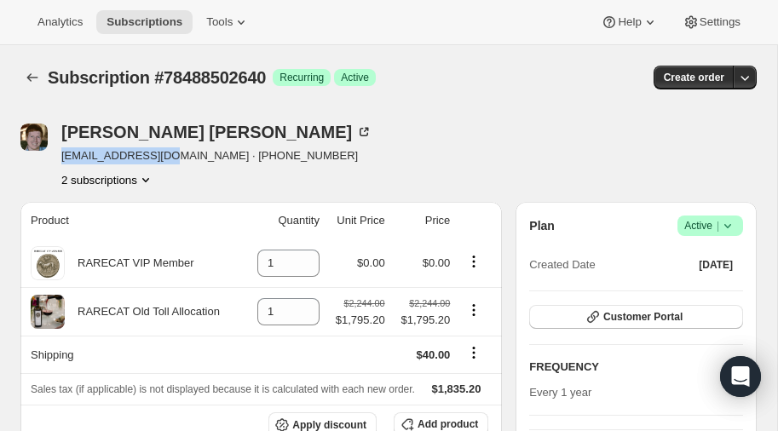
drag, startPoint x: 62, startPoint y: 156, endPoint x: 162, endPoint y: 154, distance: 99.7
click at [162, 154] on span "wrightd@gmail.com · +16785878797" at bounding box center [216, 155] width 311 height 17
click at [29, 72] on icon "Subscriptions" at bounding box center [32, 77] width 17 height 17
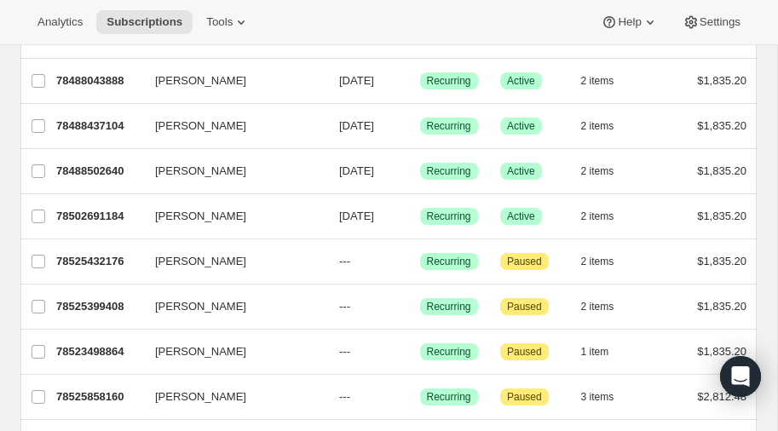
scroll to position [1255, 0]
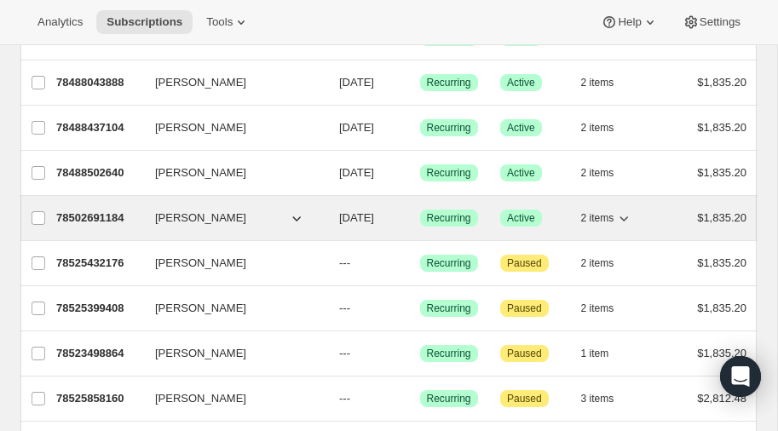
click at [107, 210] on p "78502691184" at bounding box center [98, 218] width 85 height 17
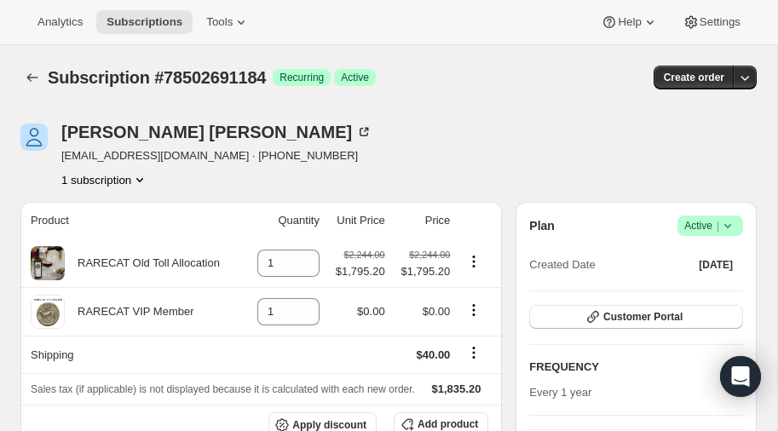
click at [59, 155] on div "Schuyler Van Winkle svanwinkle@ascendlaboratories.com · +19544108426 1 subscrip…" at bounding box center [277, 156] width 515 height 65
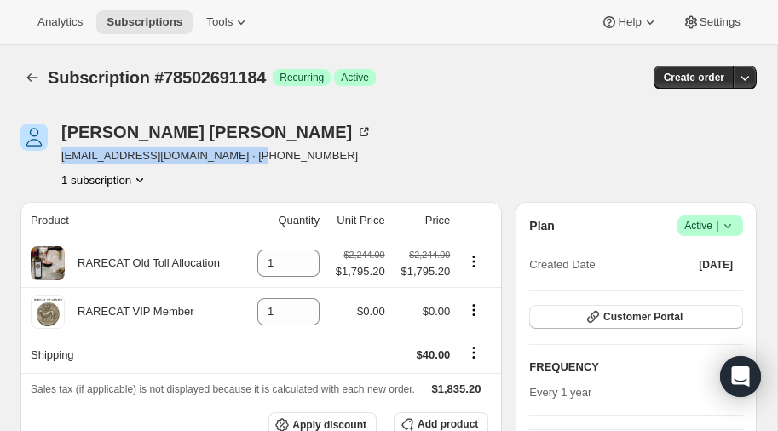
drag, startPoint x: 61, startPoint y: 156, endPoint x: 244, endPoint y: 159, distance: 183.2
click at [244, 159] on span "svanwinkle@ascendlaboratories.com · +19544108426" at bounding box center [216, 155] width 311 height 17
click at [33, 74] on icon "Subscriptions" at bounding box center [32, 77] width 17 height 17
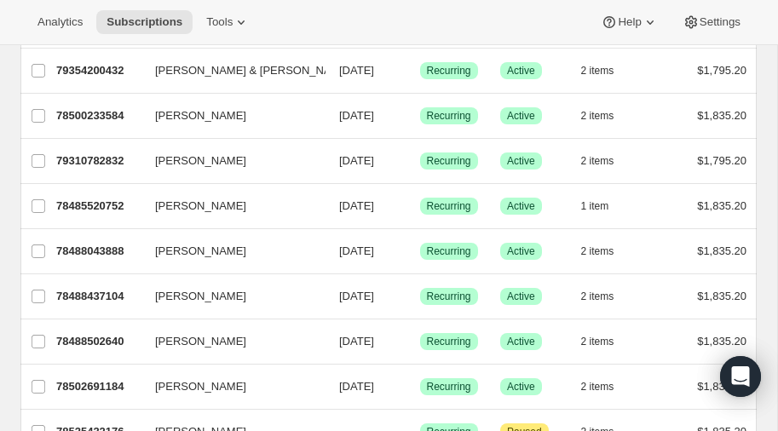
scroll to position [1090, 0]
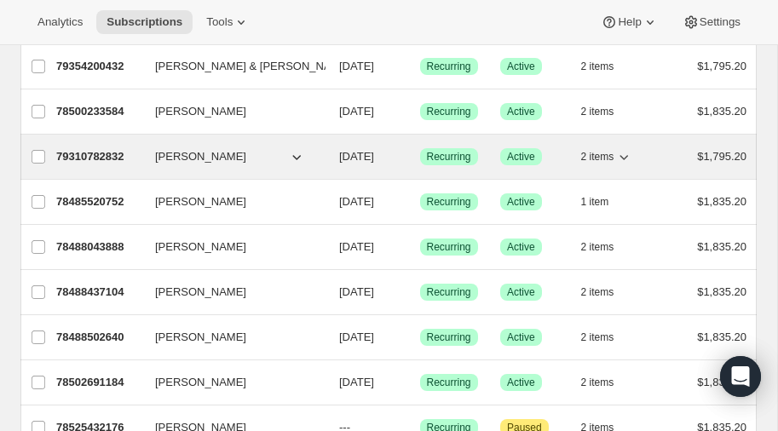
click at [94, 148] on p "79310782832" at bounding box center [98, 156] width 85 height 17
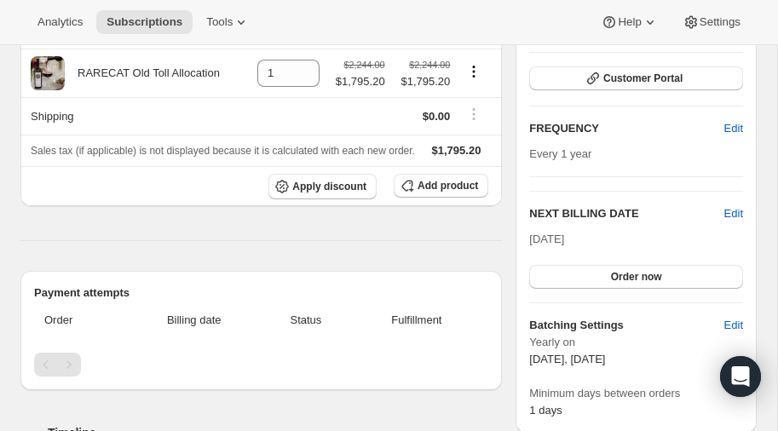
scroll to position [244, 0]
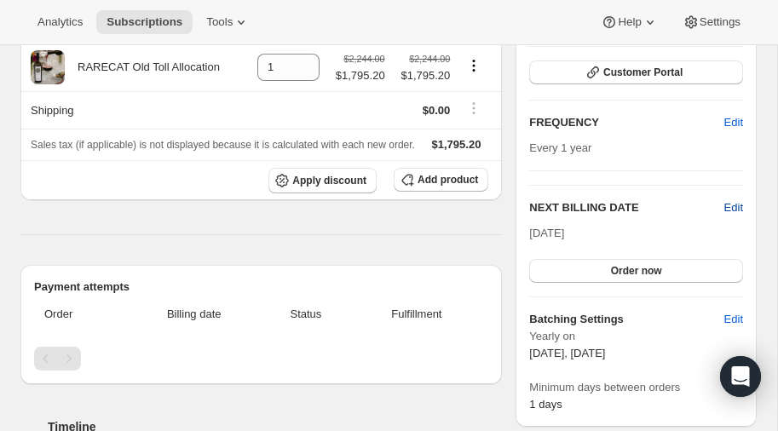
click at [732, 209] on span "Edit" at bounding box center [733, 207] width 19 height 17
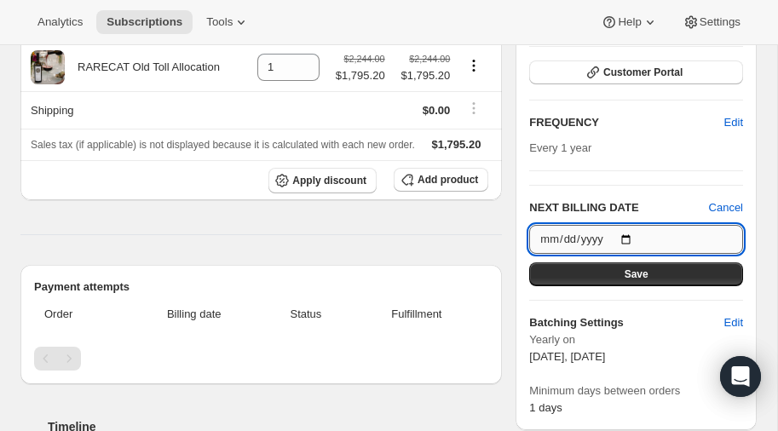
click at [627, 240] on input "2025-10-15" at bounding box center [636, 239] width 214 height 29
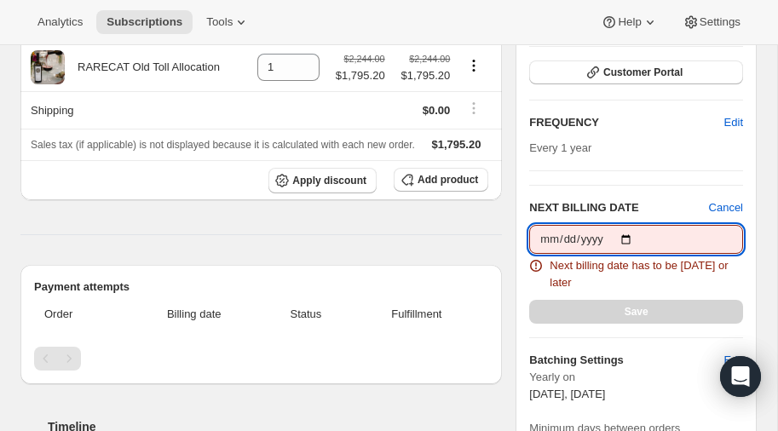
type input "2025-09-30"
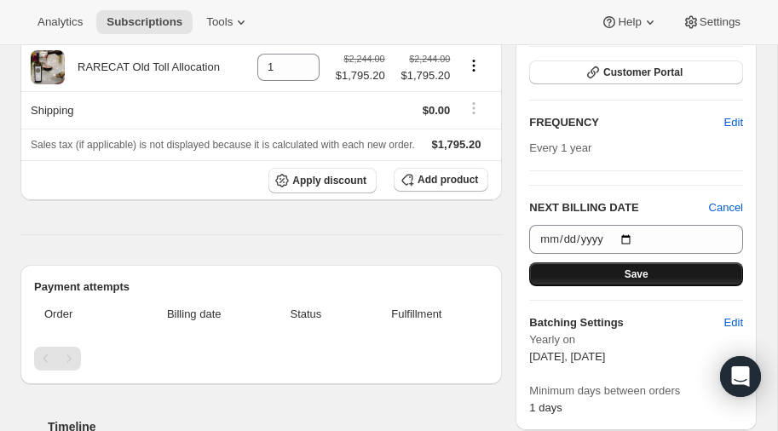
click at [643, 271] on span "Save" at bounding box center [636, 274] width 24 height 14
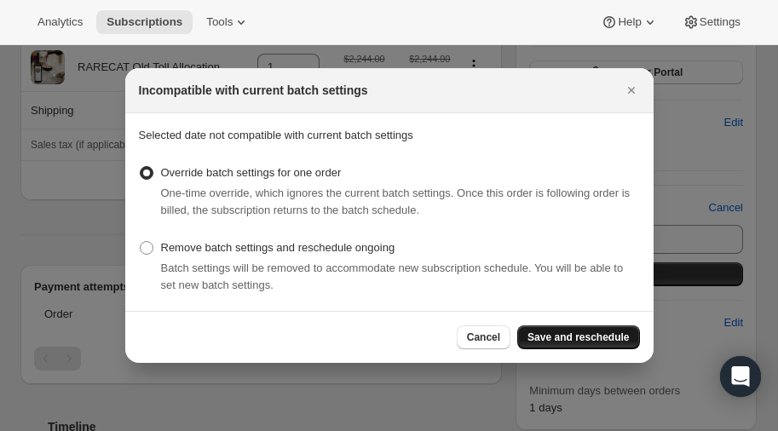
click at [575, 336] on span "Save and reschedule" at bounding box center [577, 337] width 101 height 14
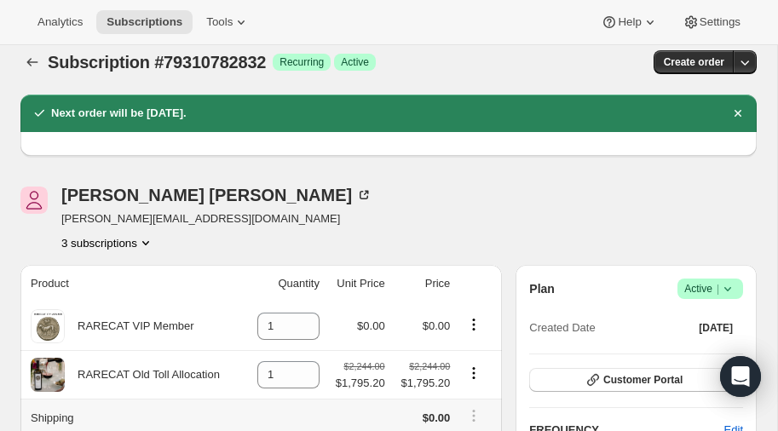
scroll to position [14, 0]
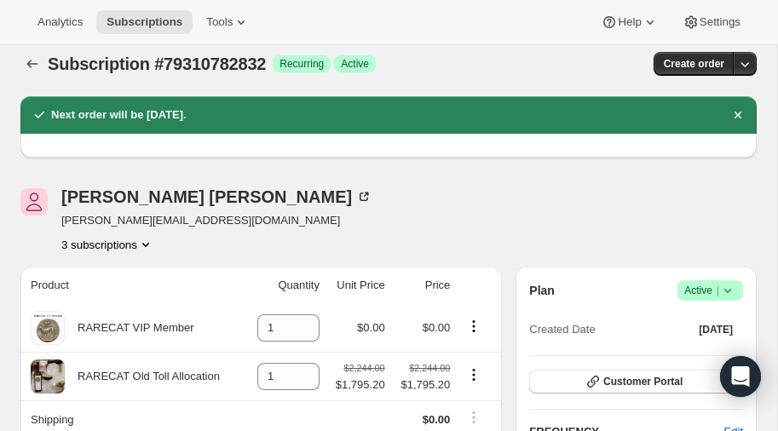
click at [146, 246] on icon "Product actions" at bounding box center [145, 244] width 17 height 17
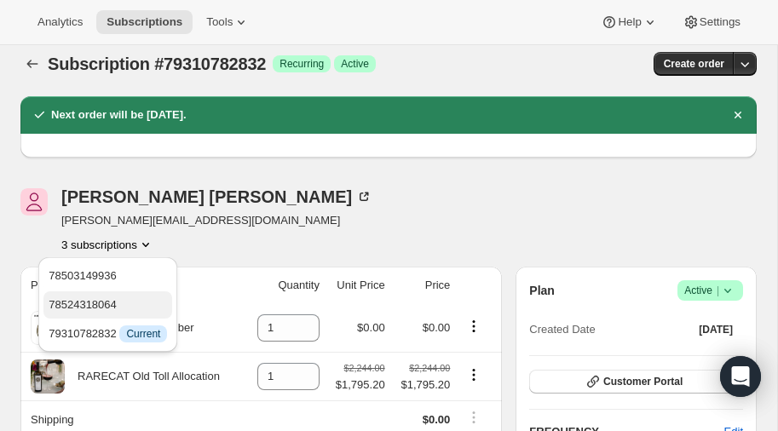
click at [107, 298] on span "78524318064" at bounding box center [83, 304] width 68 height 13
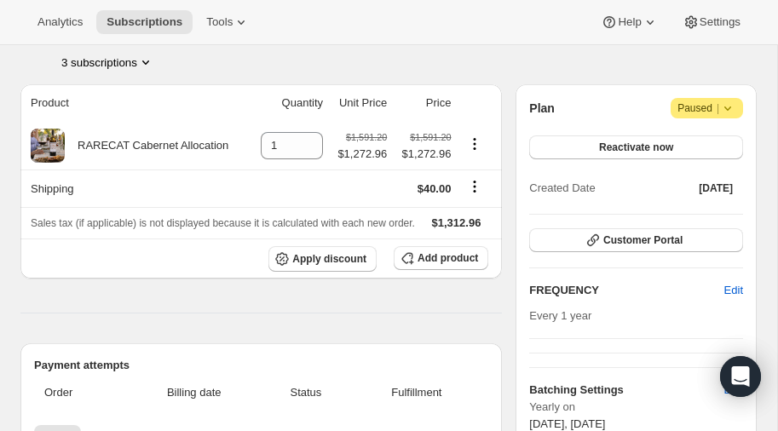
scroll to position [197, 0]
click at [147, 61] on icon "Product actions" at bounding box center [145, 62] width 7 height 4
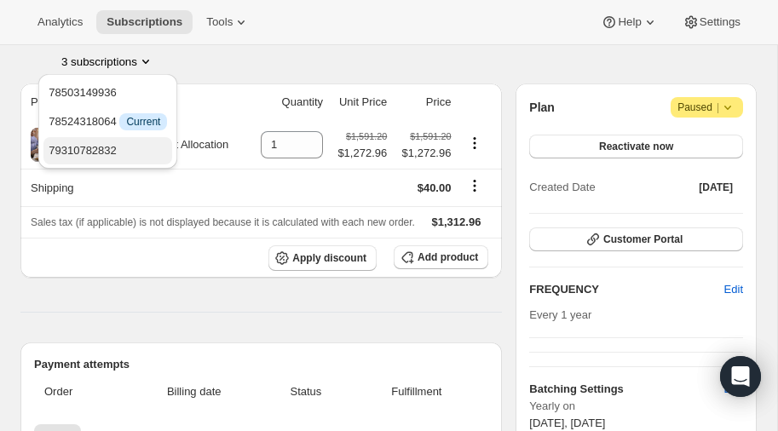
click at [94, 148] on span "79310782832" at bounding box center [83, 150] width 68 height 13
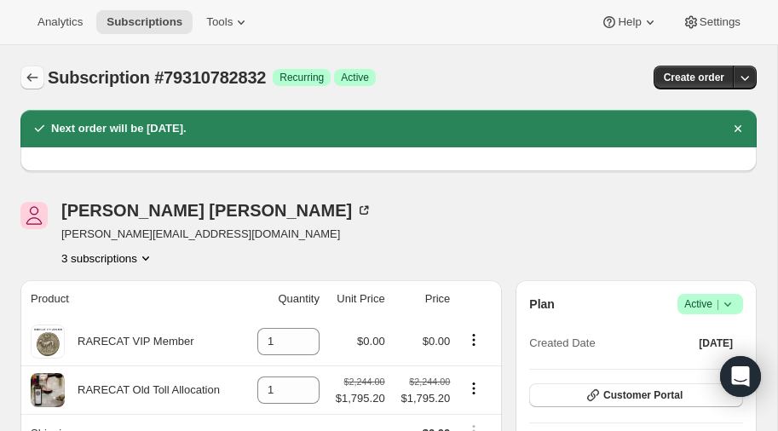
click at [30, 68] on button "Subscriptions" at bounding box center [32, 78] width 24 height 24
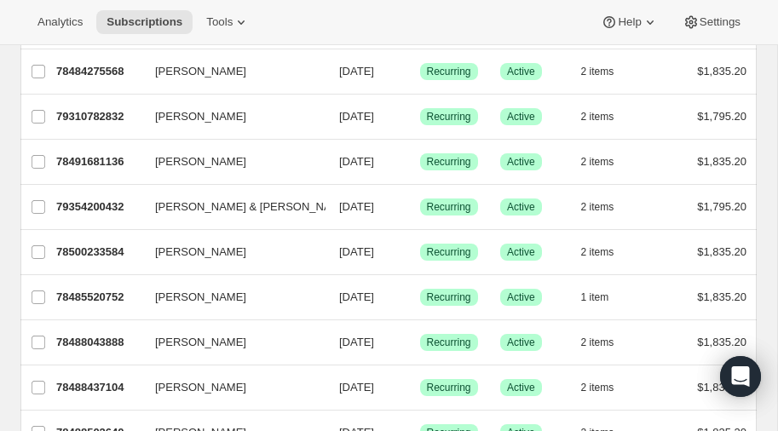
scroll to position [997, 0]
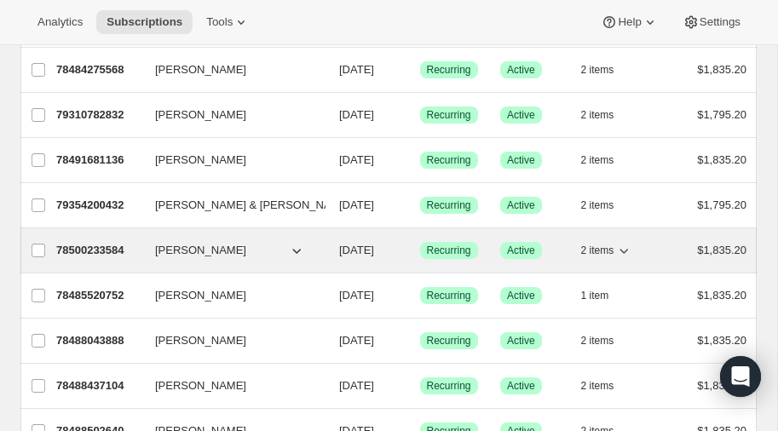
click at [93, 242] on p "78500233584" at bounding box center [98, 250] width 85 height 17
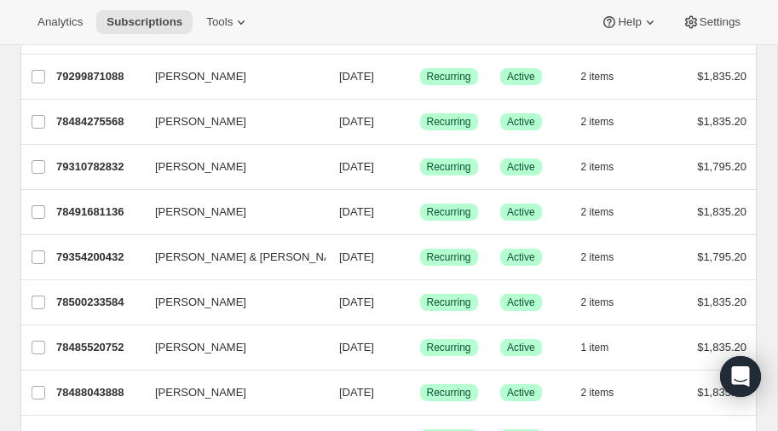
scroll to position [944, 0]
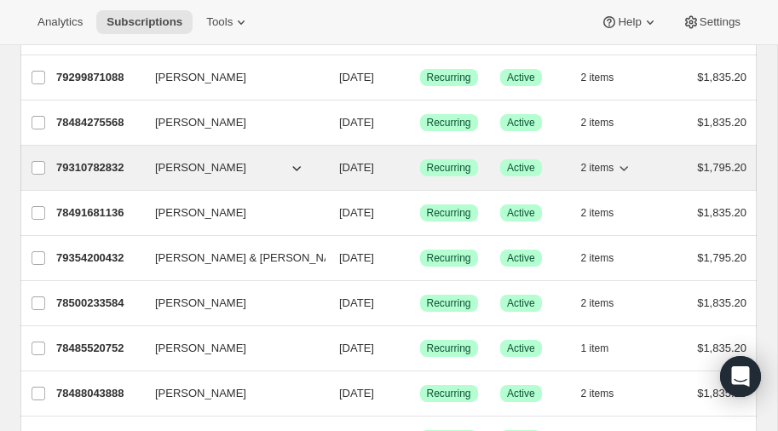
click at [89, 159] on p "79310782832" at bounding box center [98, 167] width 85 height 17
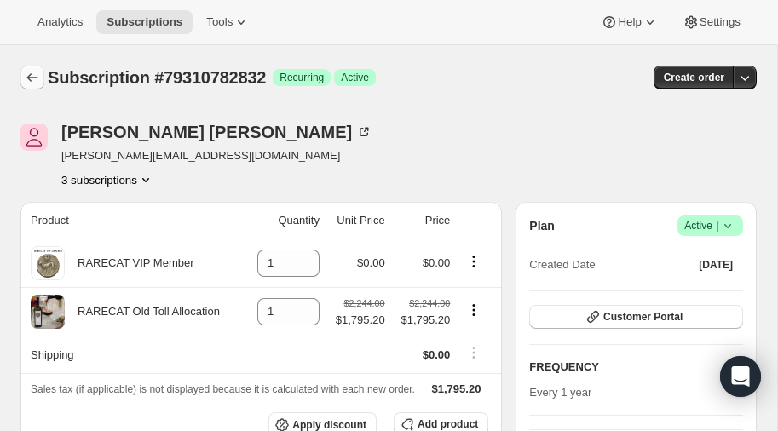
click at [33, 72] on icon "Subscriptions" at bounding box center [32, 77] width 17 height 17
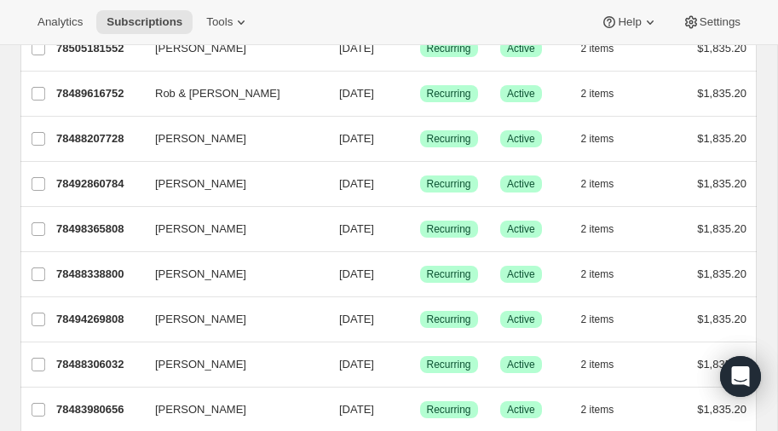
scroll to position [182, 0]
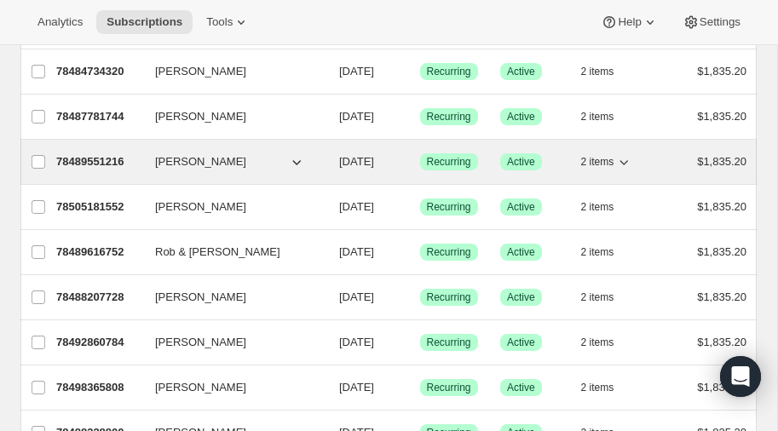
click at [348, 168] on span "[DATE]" at bounding box center [356, 161] width 35 height 13
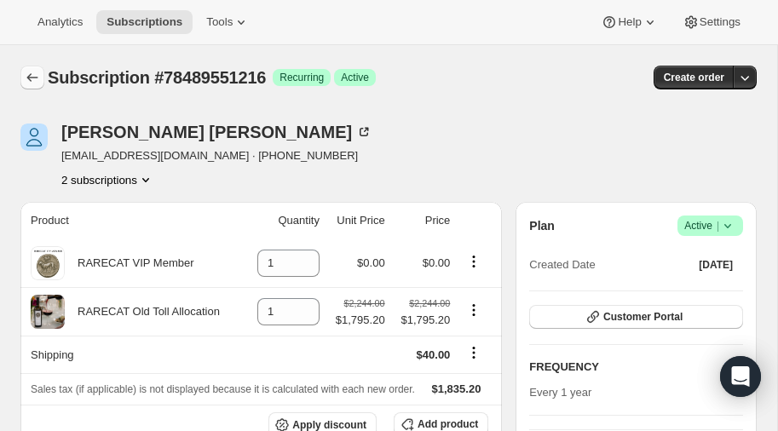
click at [30, 78] on icon "Subscriptions" at bounding box center [32, 77] width 17 height 17
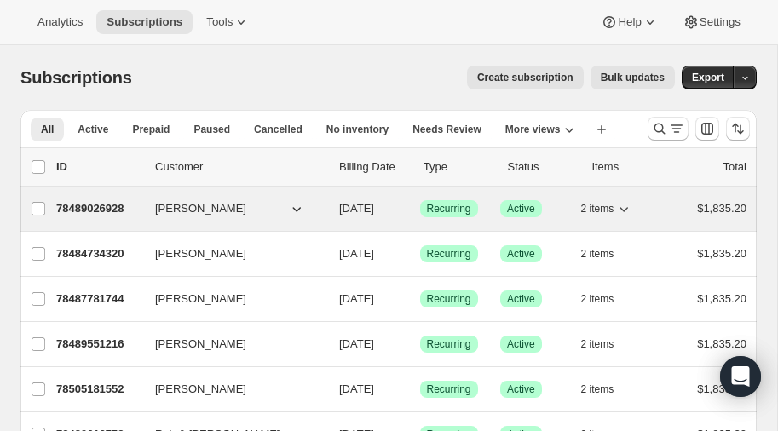
click at [78, 205] on p "78489026928" at bounding box center [98, 208] width 85 height 17
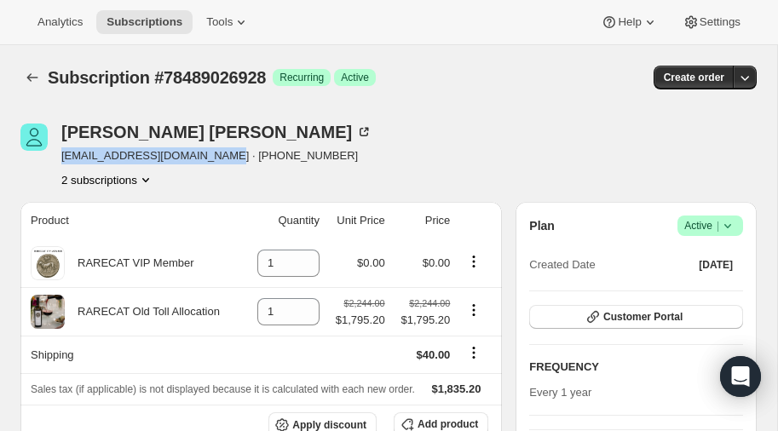
drag, startPoint x: 61, startPoint y: 158, endPoint x: 209, endPoint y: 153, distance: 147.4
click at [209, 153] on span "[EMAIL_ADDRESS][DOMAIN_NAME] · [PHONE_NUMBER]" at bounding box center [216, 155] width 311 height 17
copy span "[EMAIL_ADDRESS][DOMAIN_NAME]"
click at [33, 72] on icon "Subscriptions" at bounding box center [32, 77] width 17 height 17
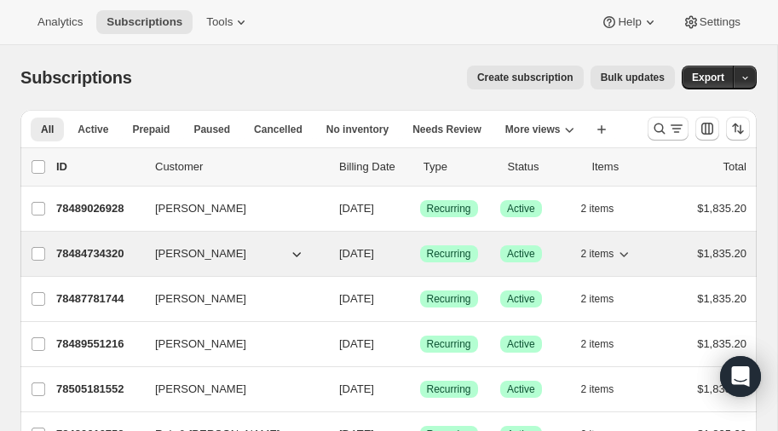
click at [91, 248] on p "78484734320" at bounding box center [98, 253] width 85 height 17
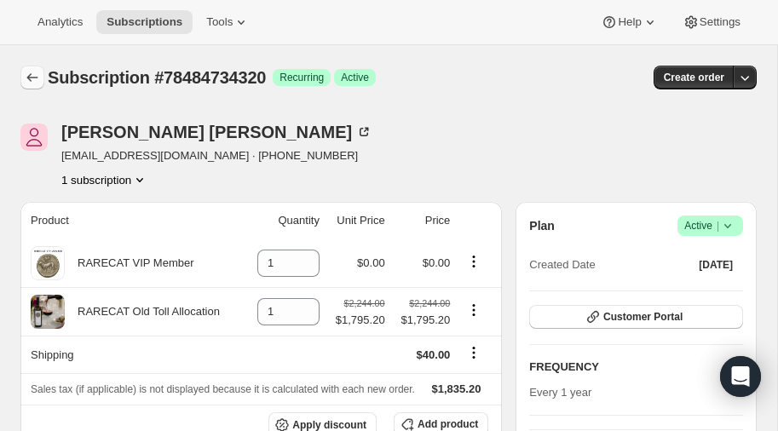
click at [32, 71] on icon "Subscriptions" at bounding box center [32, 77] width 17 height 17
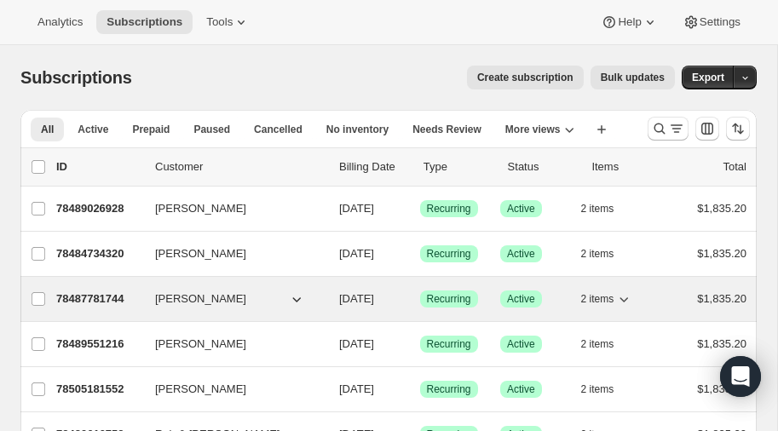
click at [94, 292] on p "78487781744" at bounding box center [98, 298] width 85 height 17
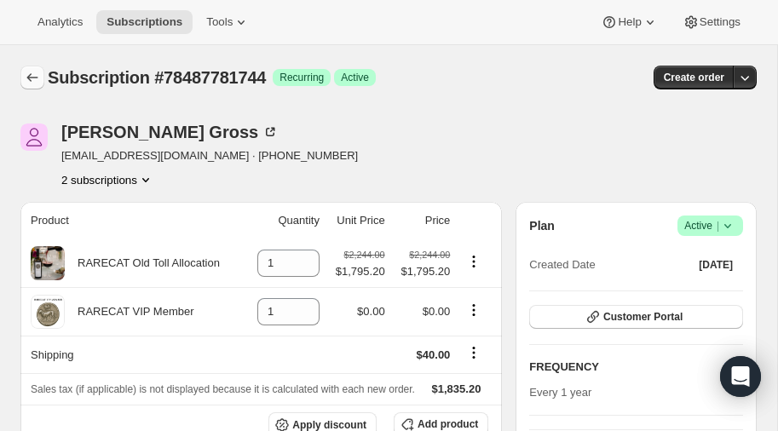
click at [36, 75] on icon "Subscriptions" at bounding box center [32, 77] width 17 height 17
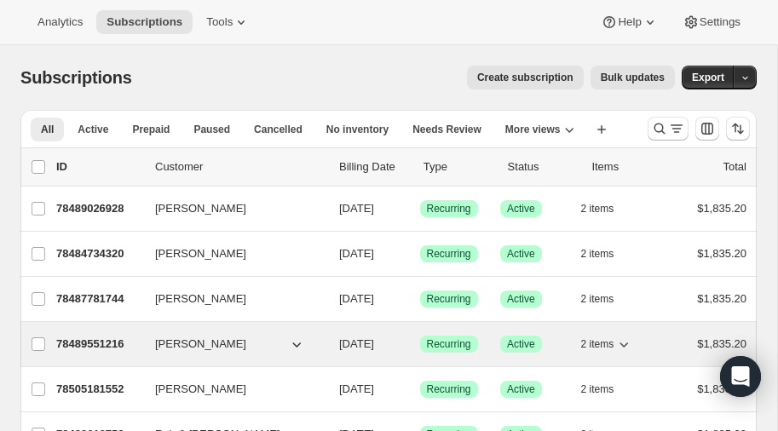
click at [100, 336] on p "78489551216" at bounding box center [98, 344] width 85 height 17
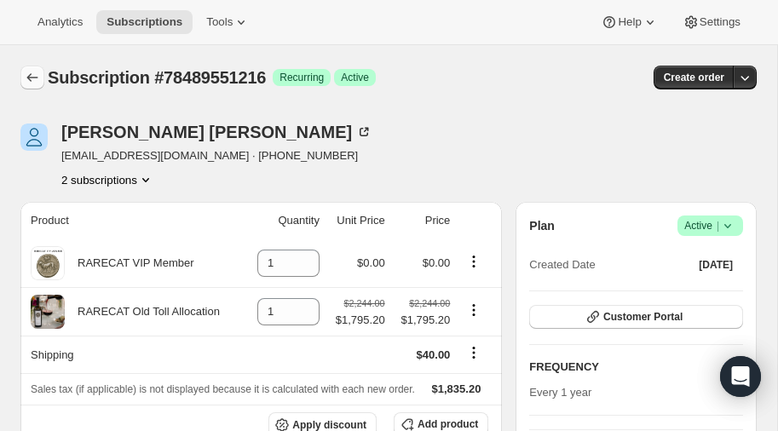
click at [32, 74] on icon "Subscriptions" at bounding box center [32, 77] width 17 height 17
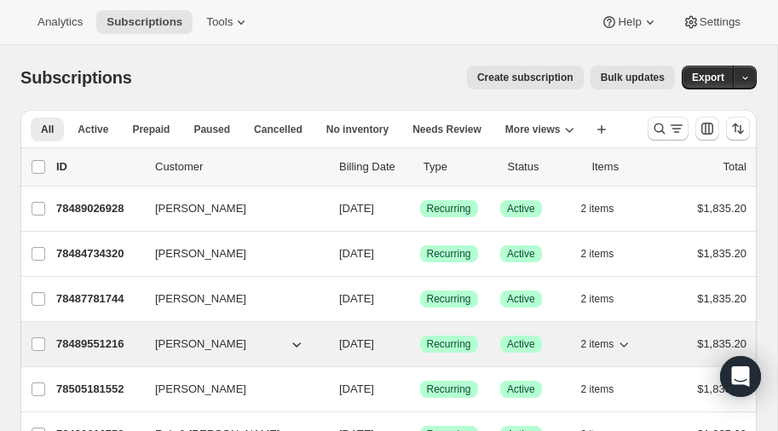
click at [94, 336] on p "78489551216" at bounding box center [98, 344] width 85 height 17
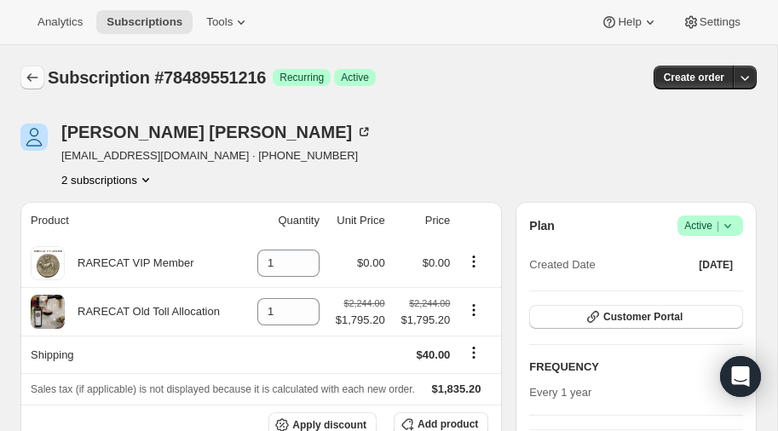
click at [31, 75] on icon "Subscriptions" at bounding box center [32, 77] width 17 height 17
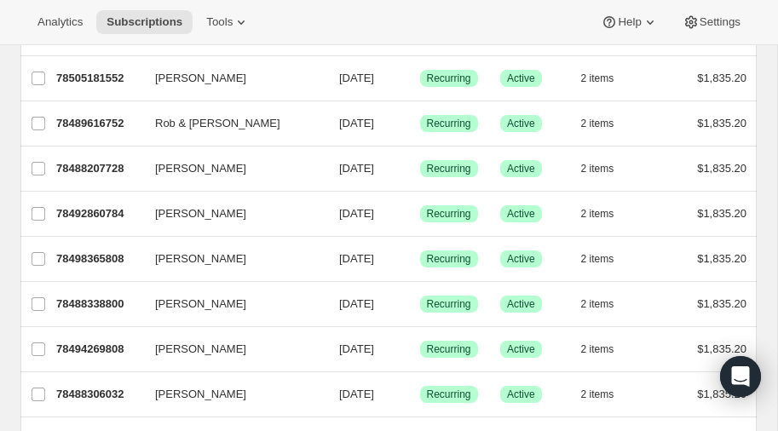
scroll to position [312, 0]
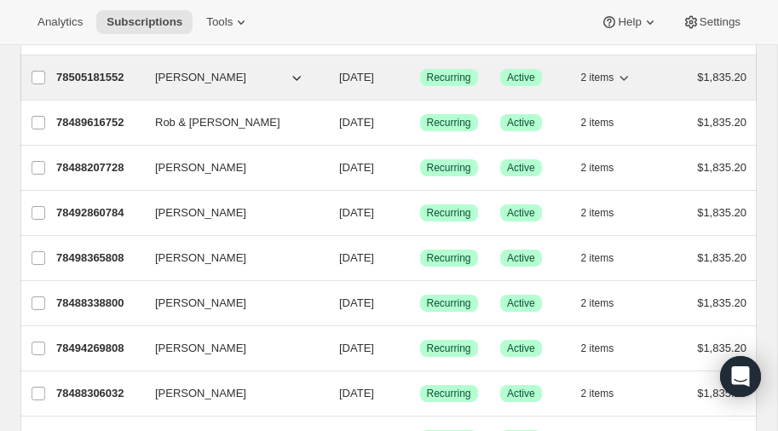
click at [88, 73] on p "78505181552" at bounding box center [98, 77] width 85 height 17
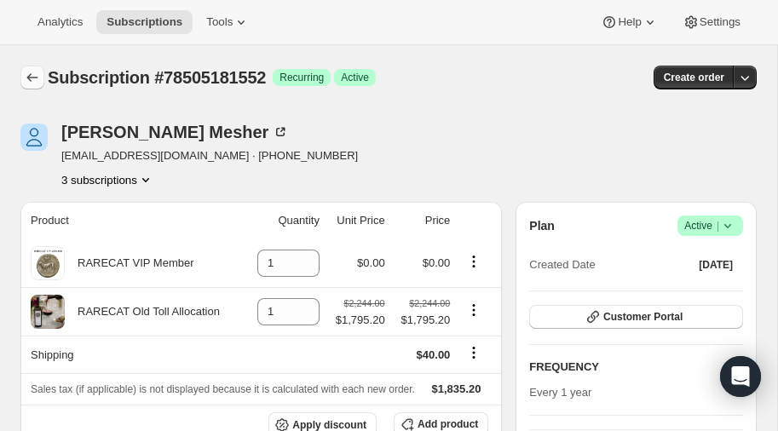
click at [31, 72] on icon "Subscriptions" at bounding box center [32, 77] width 17 height 17
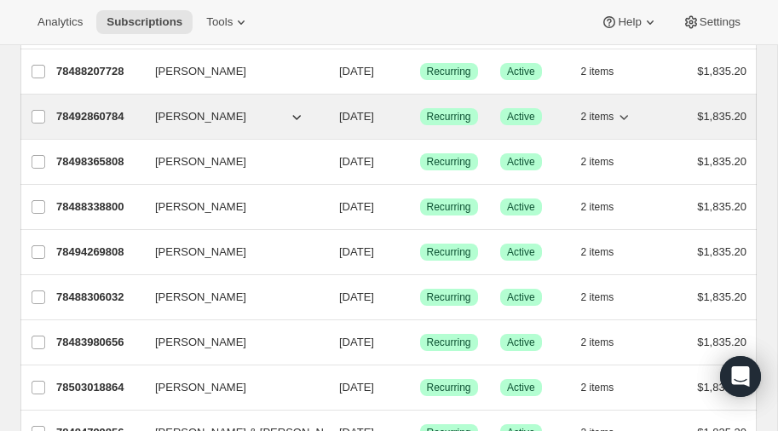
scroll to position [411, 0]
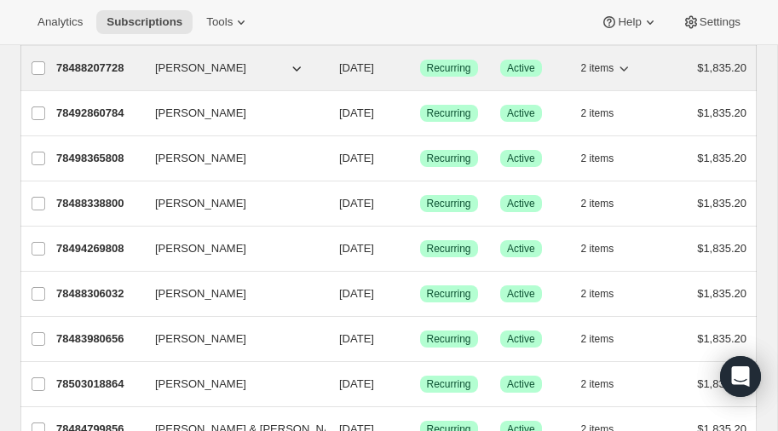
click at [100, 62] on p "78488207728" at bounding box center [98, 68] width 85 height 17
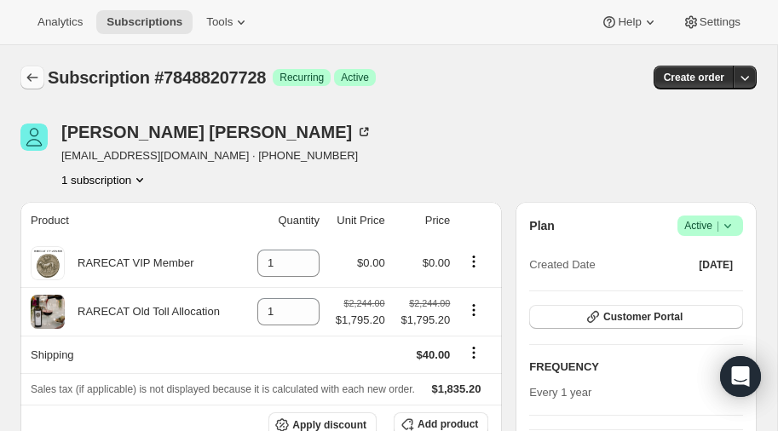
click at [28, 78] on icon "Subscriptions" at bounding box center [32, 77] width 11 height 9
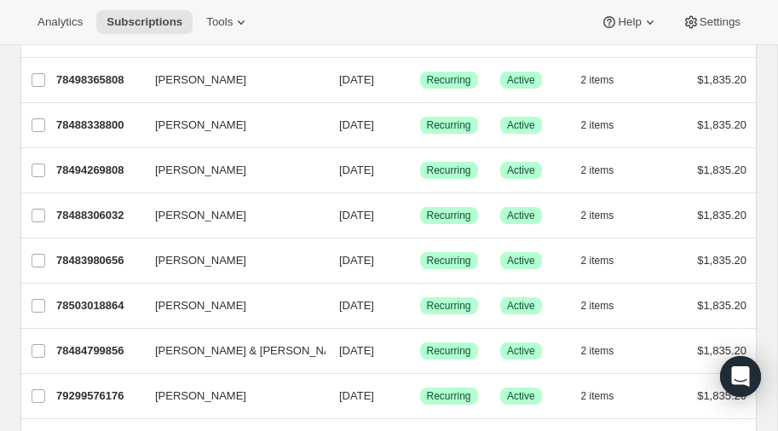
scroll to position [491, 0]
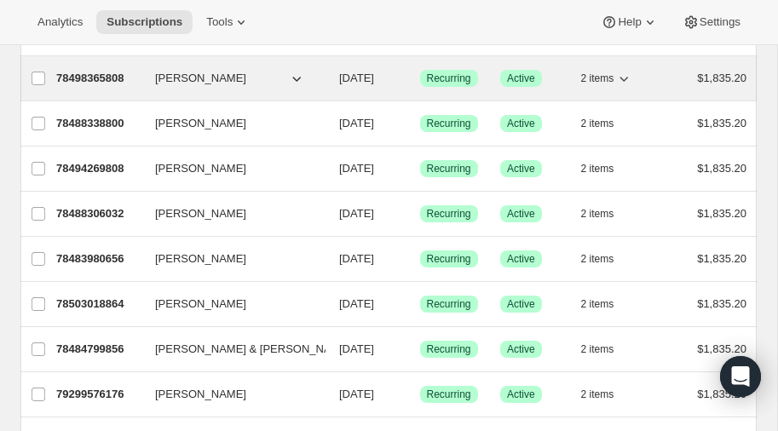
click at [101, 70] on p "78498365808" at bounding box center [98, 78] width 85 height 17
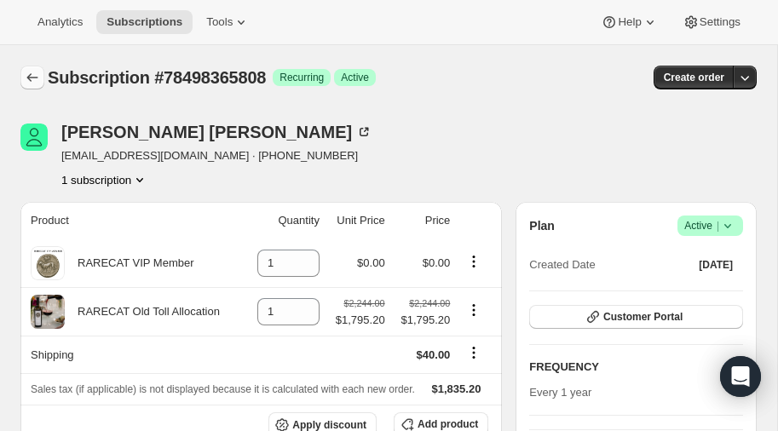
click at [26, 71] on icon "Subscriptions" at bounding box center [32, 77] width 17 height 17
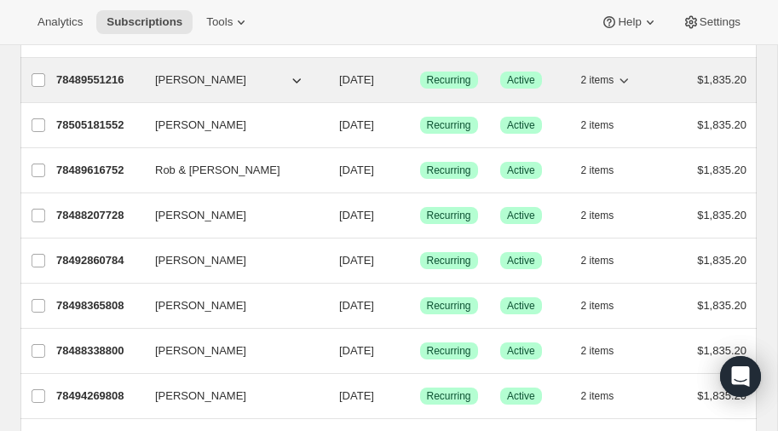
scroll to position [265, 0]
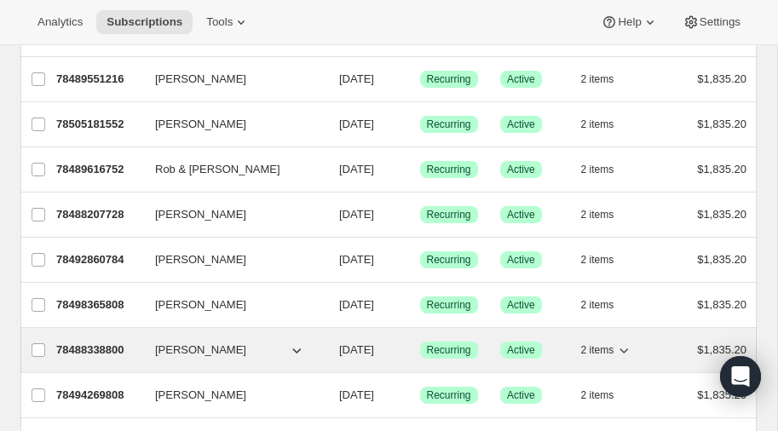
click at [110, 342] on p "78488338800" at bounding box center [98, 350] width 85 height 17
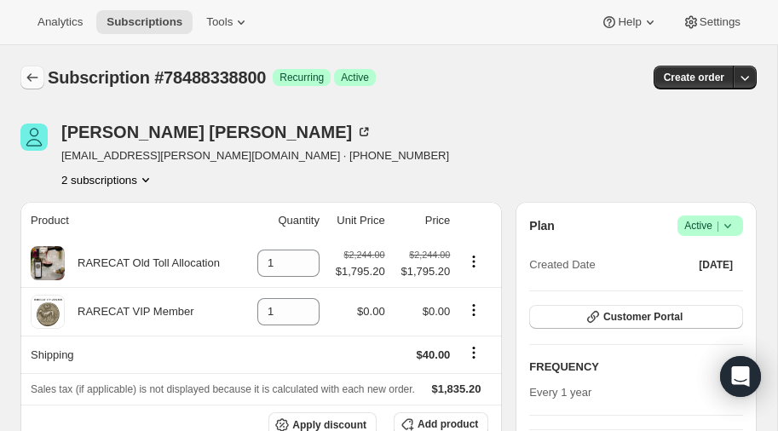
click at [31, 72] on icon "Subscriptions" at bounding box center [32, 77] width 17 height 17
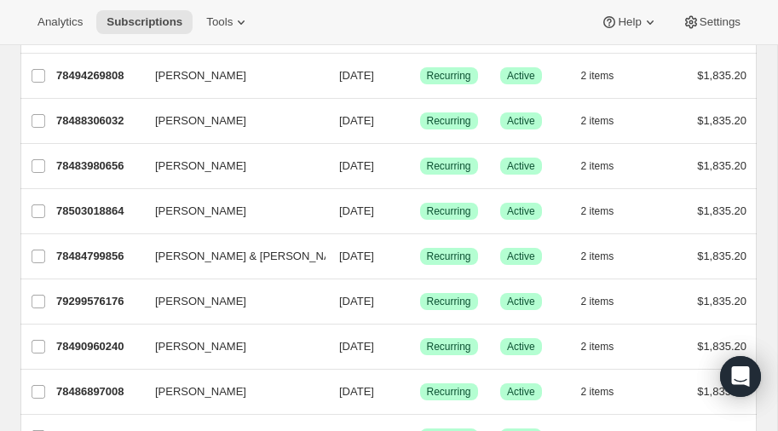
scroll to position [591, 0]
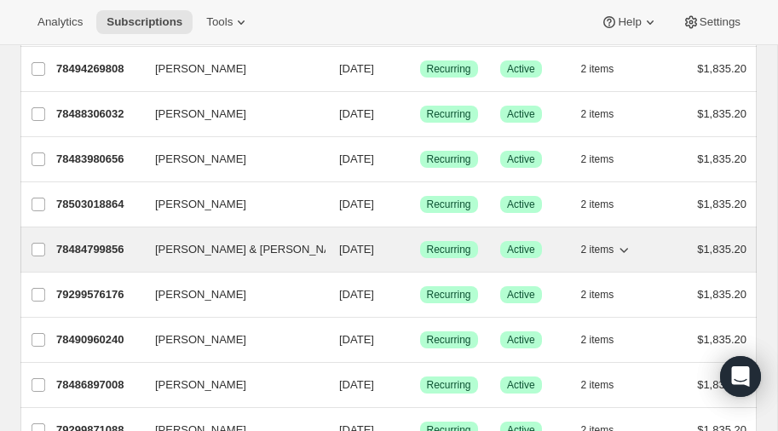
click at [83, 241] on p "78484799856" at bounding box center [98, 249] width 85 height 17
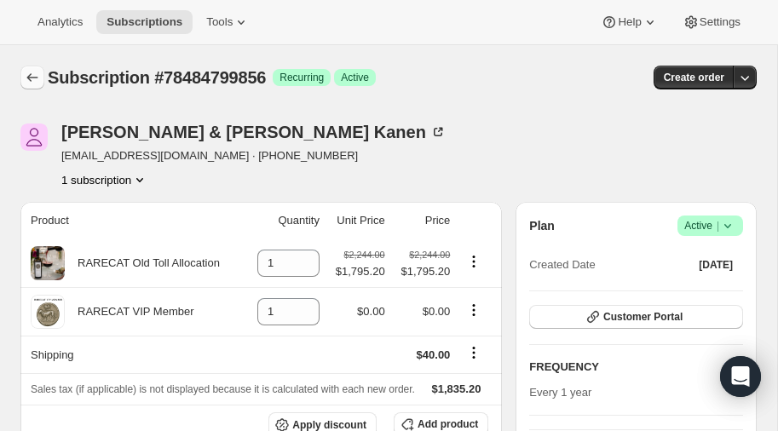
click at [30, 69] on icon "Subscriptions" at bounding box center [32, 77] width 17 height 17
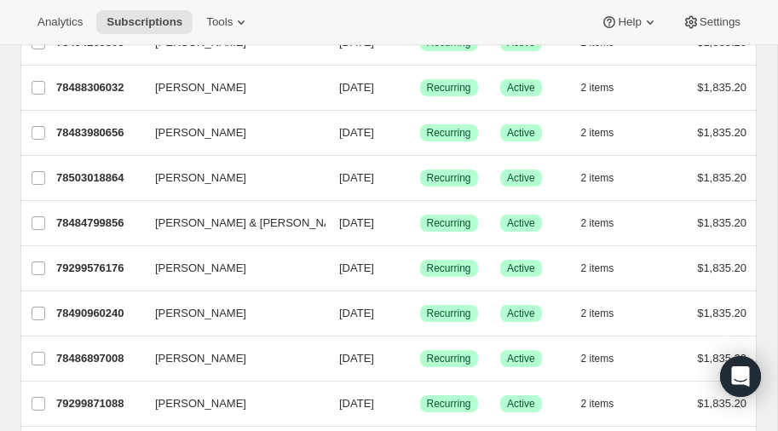
scroll to position [634, 0]
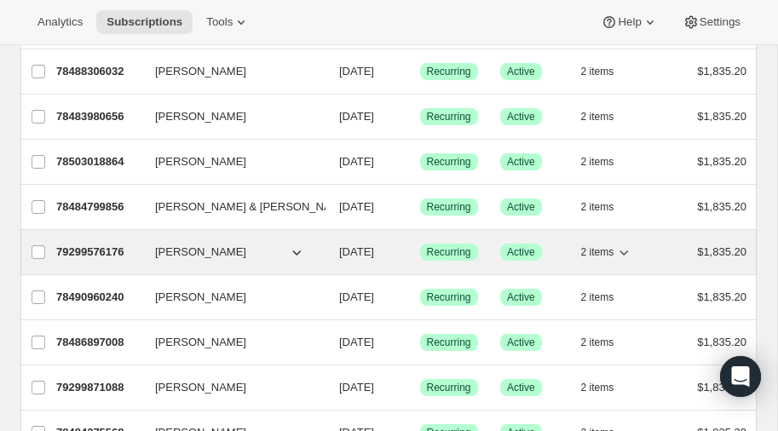
click at [90, 244] on p "79299576176" at bounding box center [98, 252] width 85 height 17
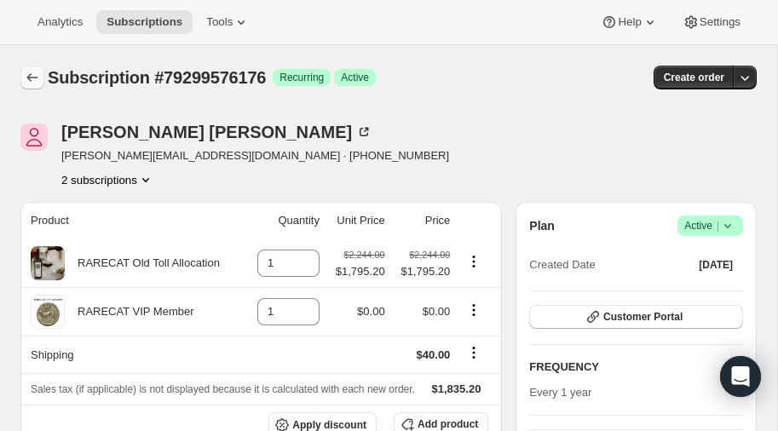
click at [32, 74] on icon "Subscriptions" at bounding box center [32, 77] width 17 height 17
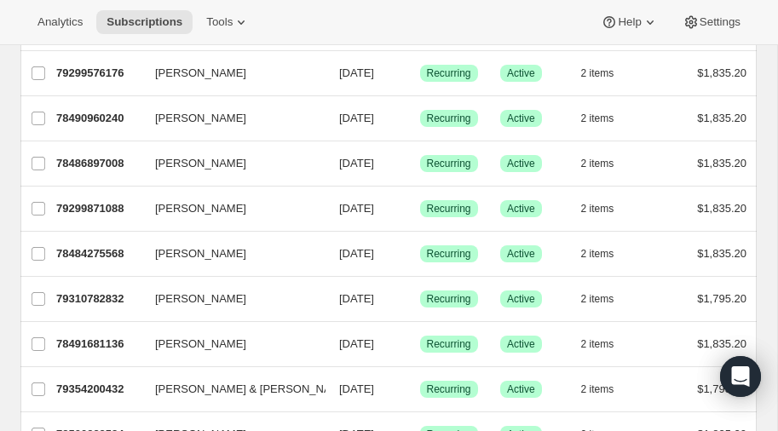
scroll to position [814, 0]
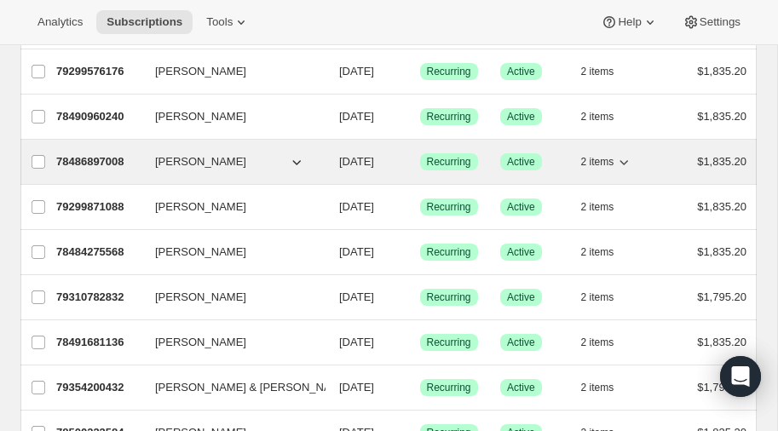
click at [99, 153] on p "78486897008" at bounding box center [98, 161] width 85 height 17
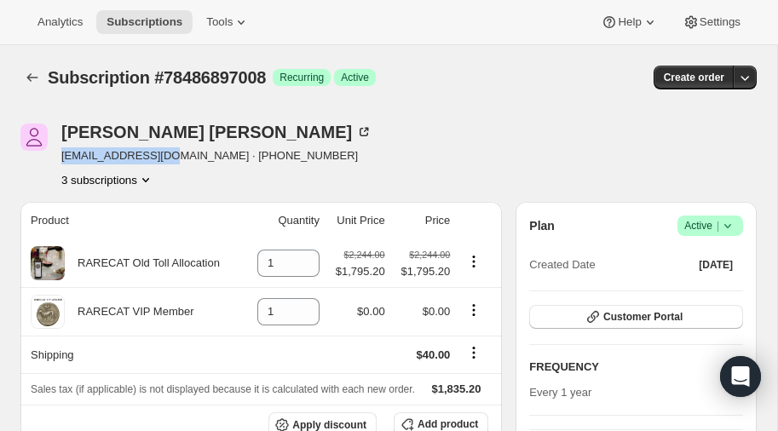
drag, startPoint x: 61, startPoint y: 158, endPoint x: 165, endPoint y: 160, distance: 103.9
click at [165, 160] on span "[EMAIL_ADDRESS][DOMAIN_NAME] · [PHONE_NUMBER]" at bounding box center [216, 155] width 311 height 17
copy span "[EMAIL_ADDRESS][DOMAIN_NAME]"
click at [36, 66] on button "Subscriptions" at bounding box center [32, 78] width 24 height 24
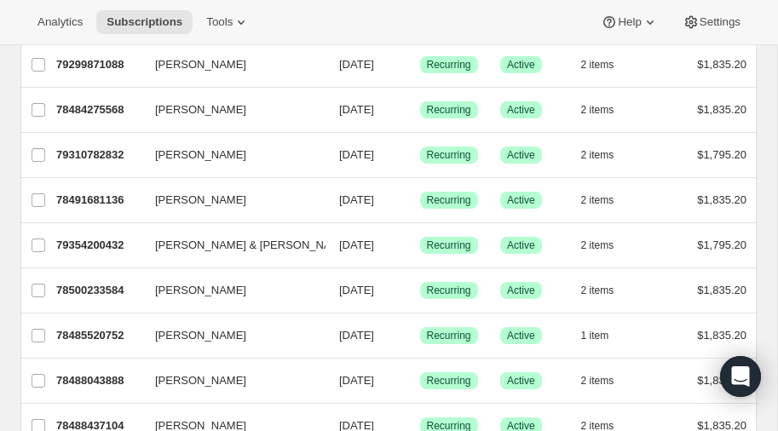
scroll to position [958, 0]
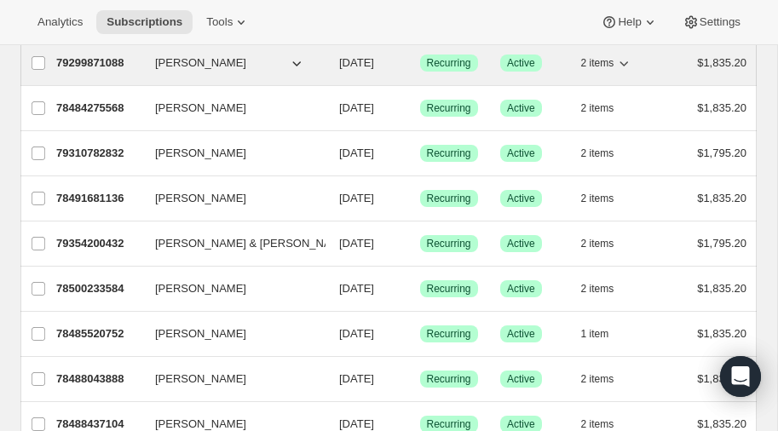
click at [89, 55] on p "79299871088" at bounding box center [98, 63] width 85 height 17
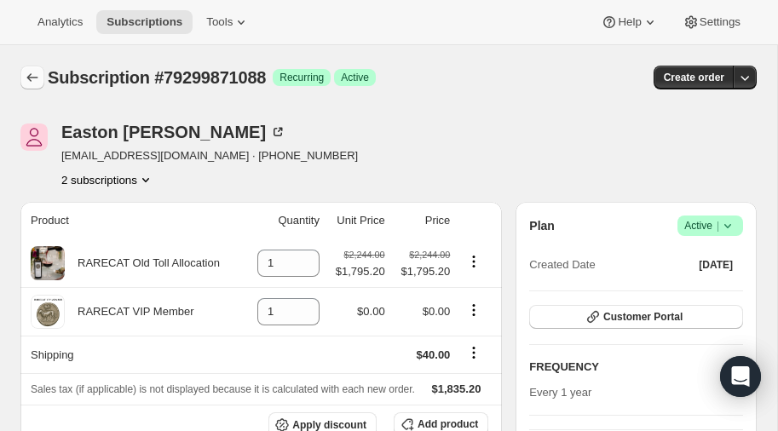
click at [30, 72] on icon "Subscriptions" at bounding box center [32, 77] width 17 height 17
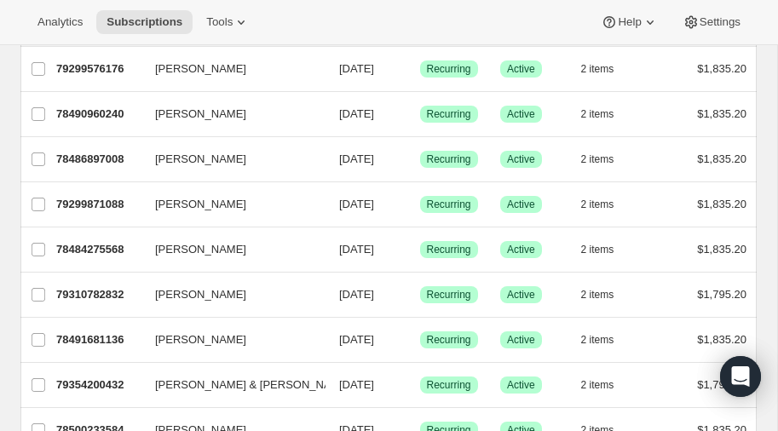
scroll to position [819, 0]
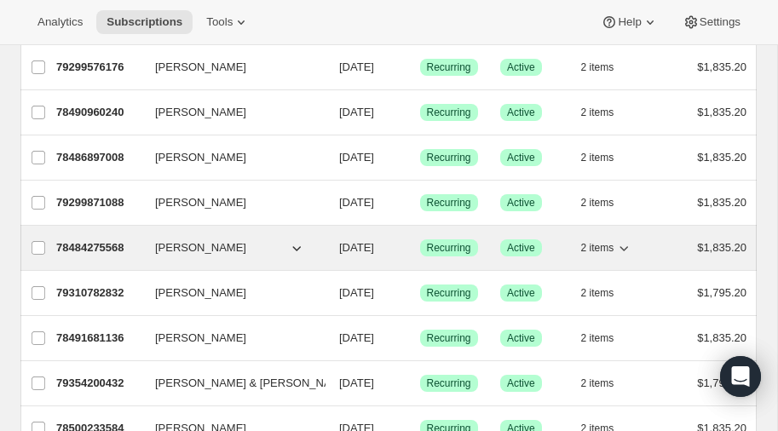
click at [89, 239] on p "78484275568" at bounding box center [98, 247] width 85 height 17
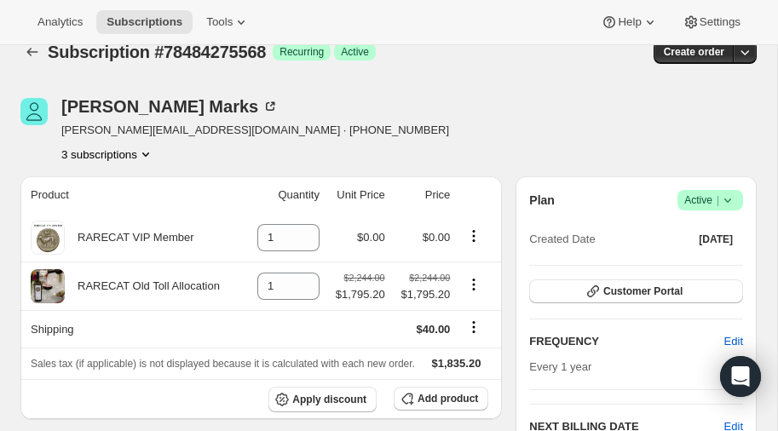
scroll to position [29, 0]
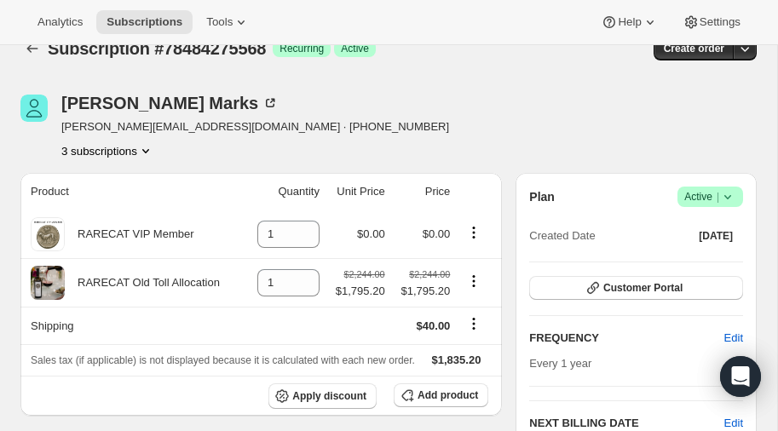
click at [60, 124] on div "[PERSON_NAME] [PERSON_NAME][EMAIL_ADDRESS][DOMAIN_NAME] · [PHONE_NUMBER] 3 subs…" at bounding box center [277, 127] width 515 height 65
drag, startPoint x: 62, startPoint y: 129, endPoint x: 202, endPoint y: 131, distance: 139.7
click at [202, 131] on span "[PERSON_NAME][EMAIL_ADDRESS][DOMAIN_NAME] · [PHONE_NUMBER]" at bounding box center [255, 126] width 388 height 17
copy span "[PERSON_NAME][EMAIL_ADDRESS][DOMAIN_NAME]"
click at [28, 42] on div "Analytics Subscriptions Tools Help Settings" at bounding box center [389, 22] width 778 height 45
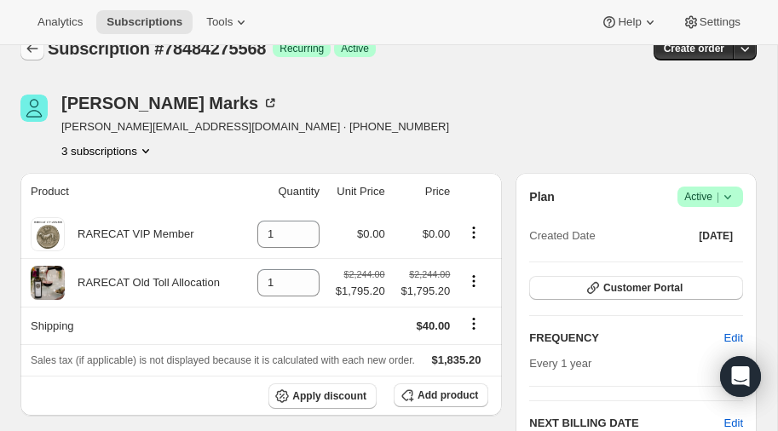
click at [32, 49] on icon "Subscriptions" at bounding box center [32, 48] width 17 height 17
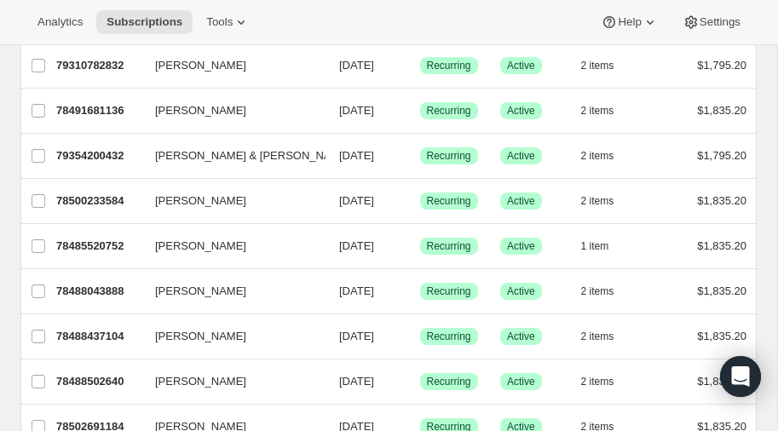
scroll to position [1051, 0]
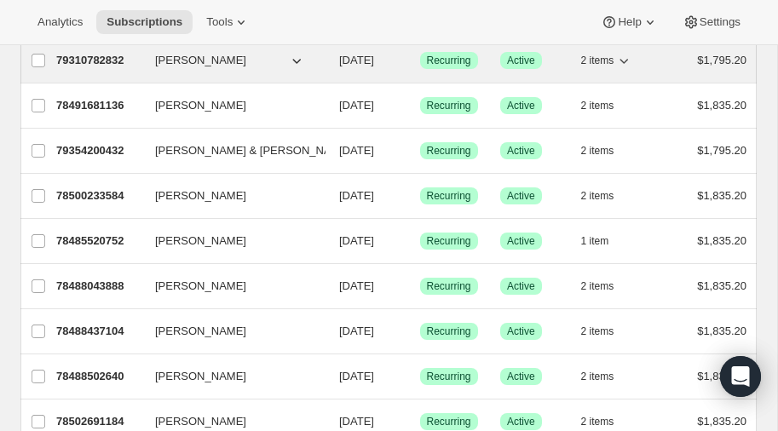
click at [104, 52] on p "79310782832" at bounding box center [98, 60] width 85 height 17
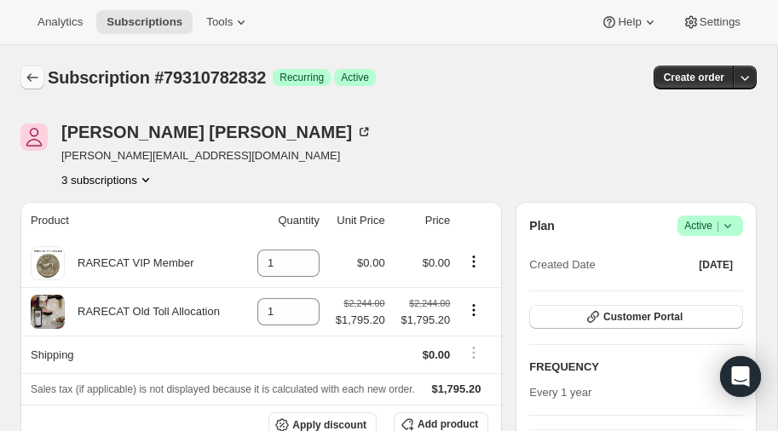
click at [30, 74] on icon "Subscriptions" at bounding box center [32, 77] width 17 height 17
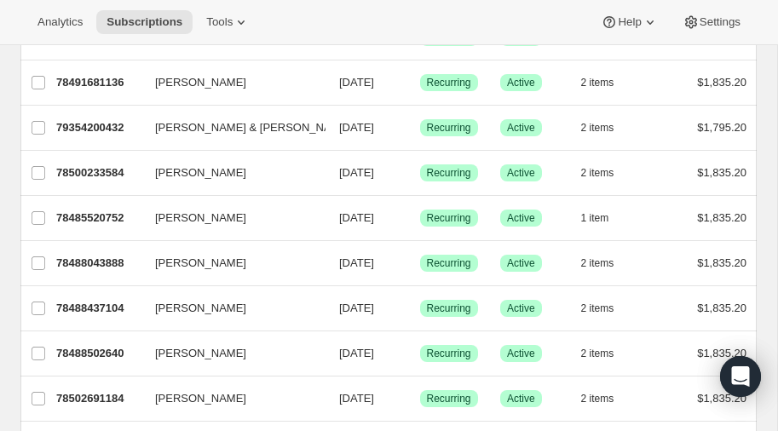
scroll to position [1074, 0]
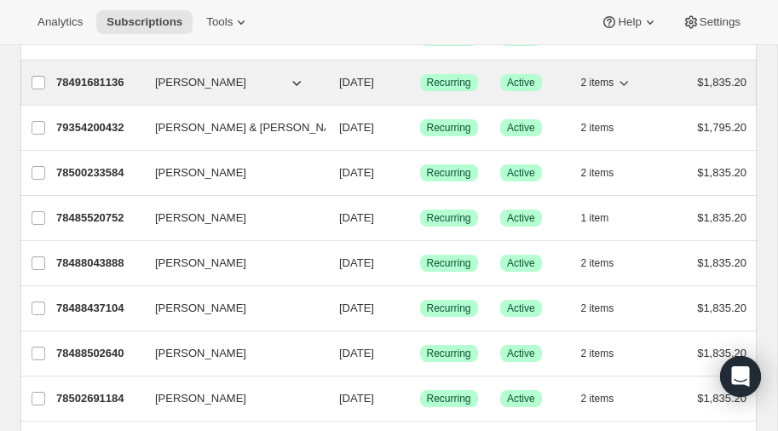
click at [104, 74] on p "78491681136" at bounding box center [98, 82] width 85 height 17
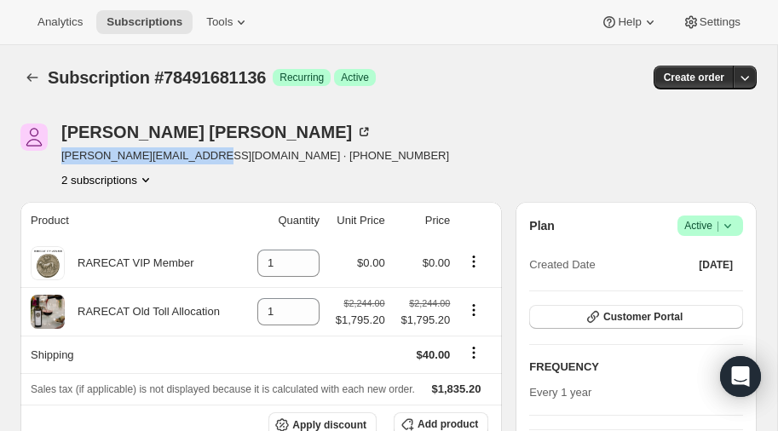
drag, startPoint x: 61, startPoint y: 157, endPoint x: 208, endPoint y: 158, distance: 146.5
click at [208, 158] on span "[PERSON_NAME][EMAIL_ADDRESS][DOMAIN_NAME] · [PHONE_NUMBER]" at bounding box center [255, 155] width 388 height 17
copy span "[PERSON_NAME][EMAIL_ADDRESS][DOMAIN_NAME]"
click at [32, 74] on icon "Subscriptions" at bounding box center [32, 77] width 17 height 17
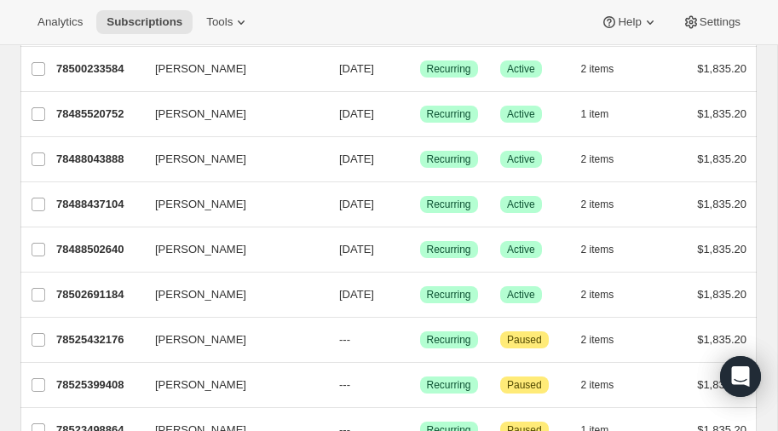
scroll to position [1178, 0]
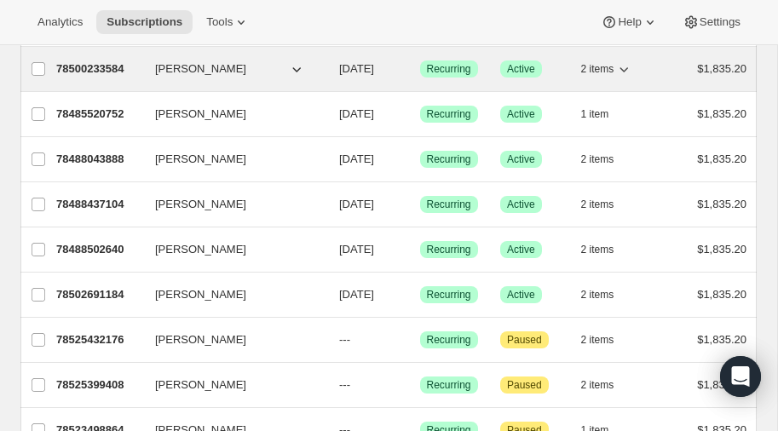
click at [103, 60] on p "78500233584" at bounding box center [98, 68] width 85 height 17
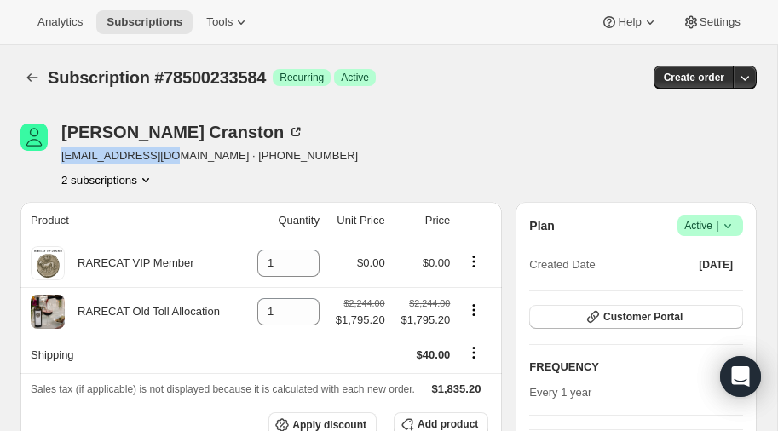
drag, startPoint x: 61, startPoint y: 161, endPoint x: 171, endPoint y: 158, distance: 109.9
click at [171, 158] on span "[EMAIL_ADDRESS][DOMAIN_NAME] · [PHONE_NUMBER]" at bounding box center [209, 155] width 296 height 17
copy span "[EMAIL_ADDRESS][DOMAIN_NAME]"
click at [30, 76] on icon "Subscriptions" at bounding box center [32, 77] width 17 height 17
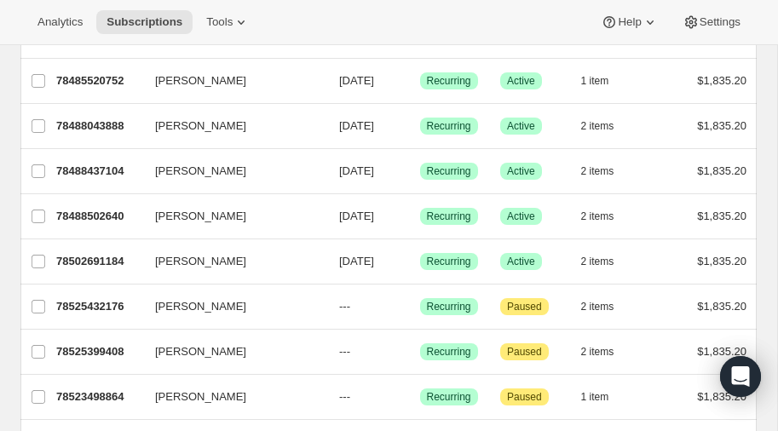
scroll to position [1212, 0]
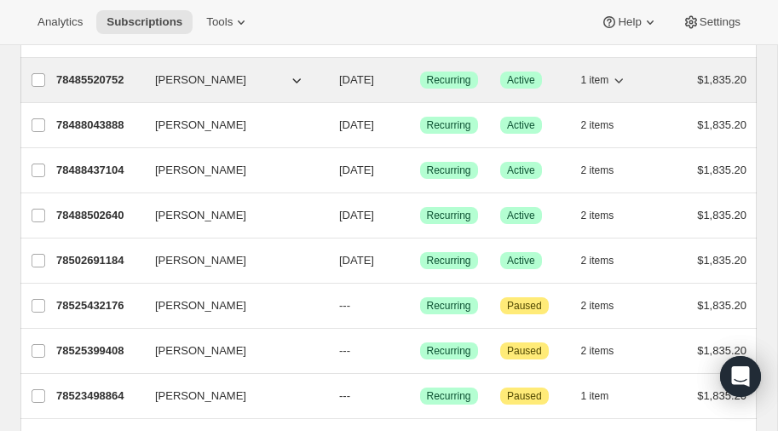
click at [95, 72] on p "78485520752" at bounding box center [98, 80] width 85 height 17
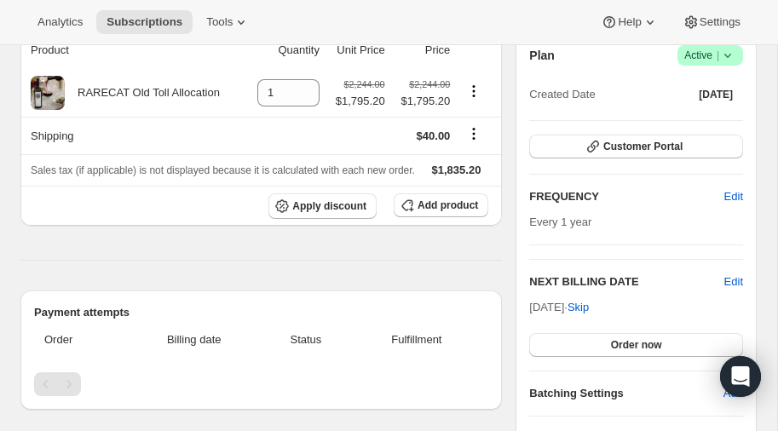
scroll to position [164, 0]
